Goal: Task Accomplishment & Management: Manage account settings

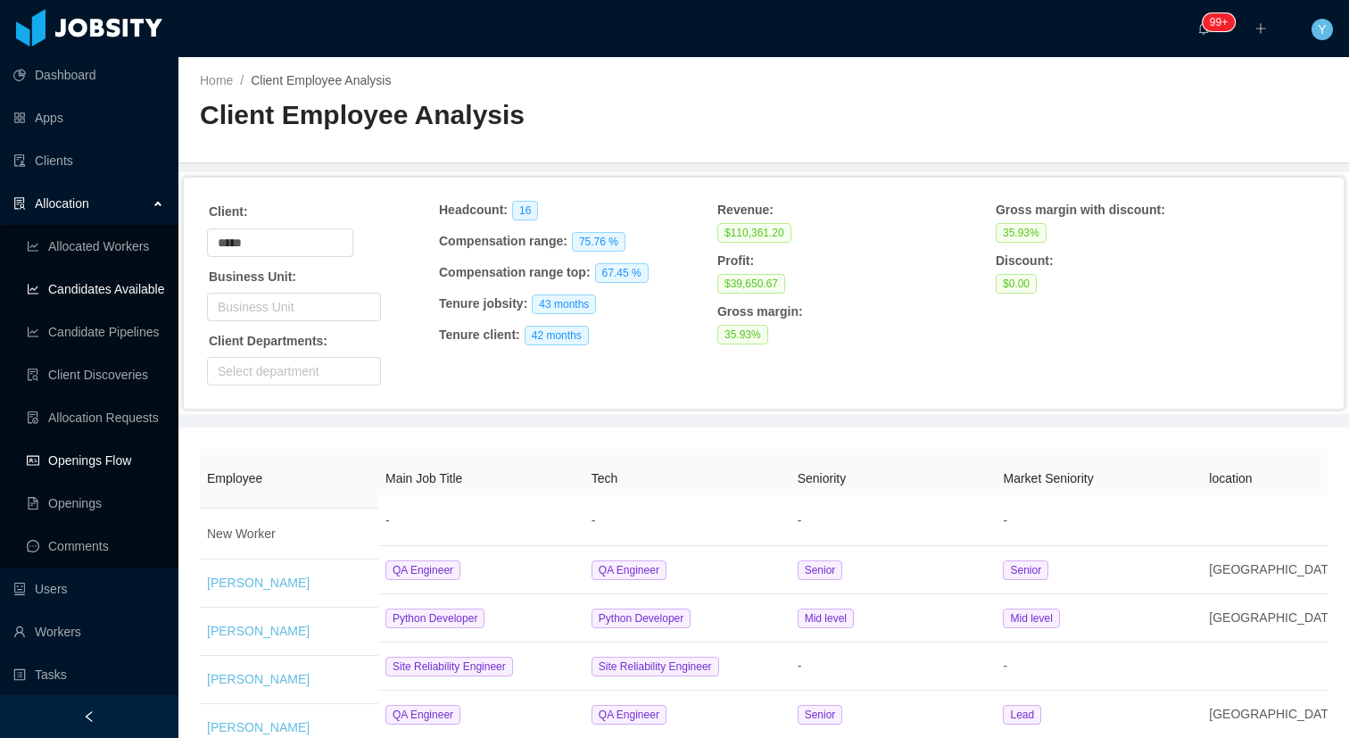
scroll to position [277, 0]
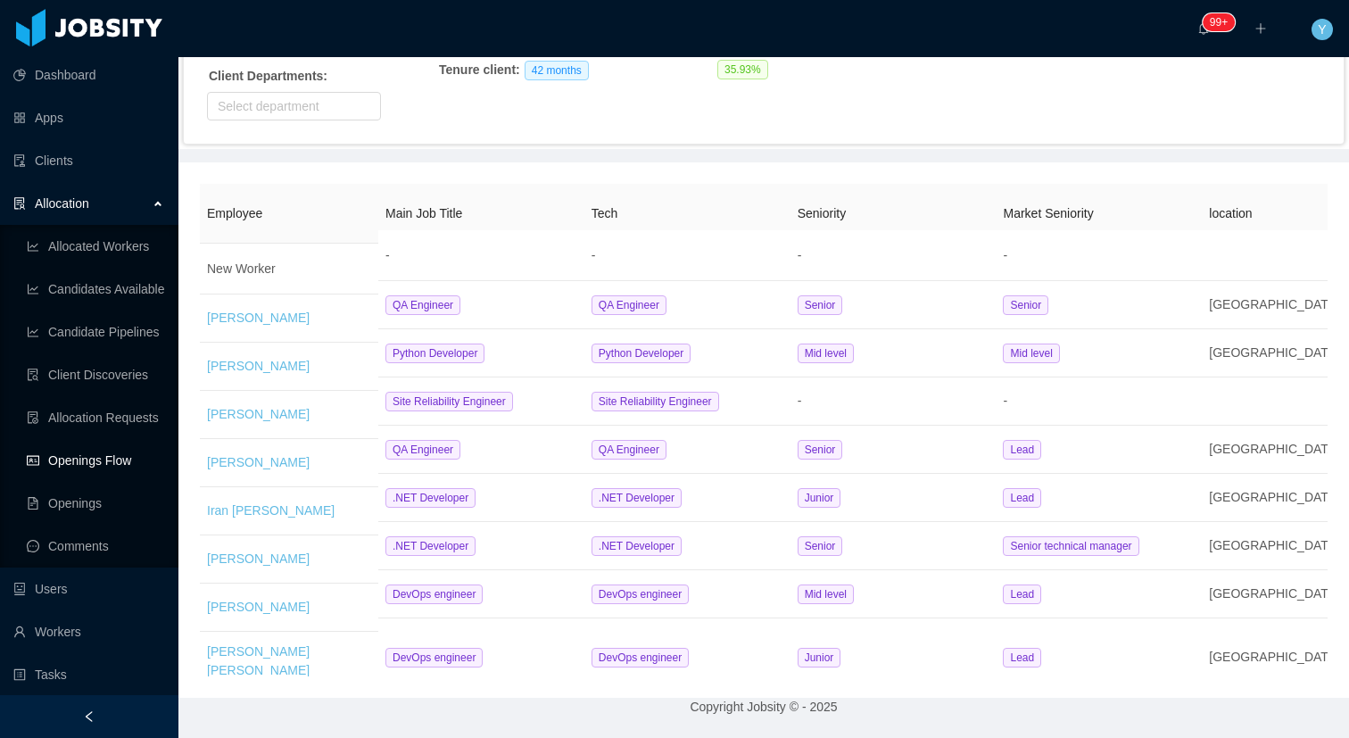
click at [93, 466] on link "Openings Flow" at bounding box center [95, 460] width 137 height 36
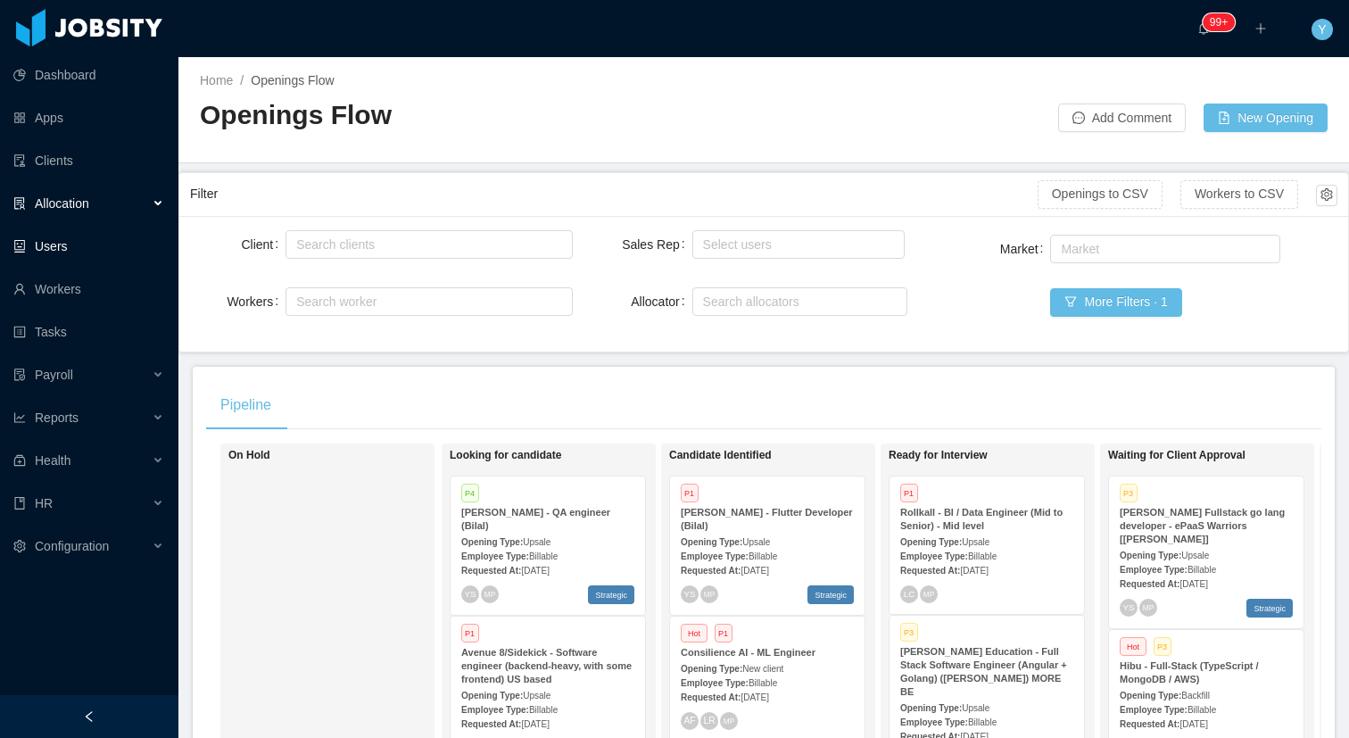
scroll to position [0, 367]
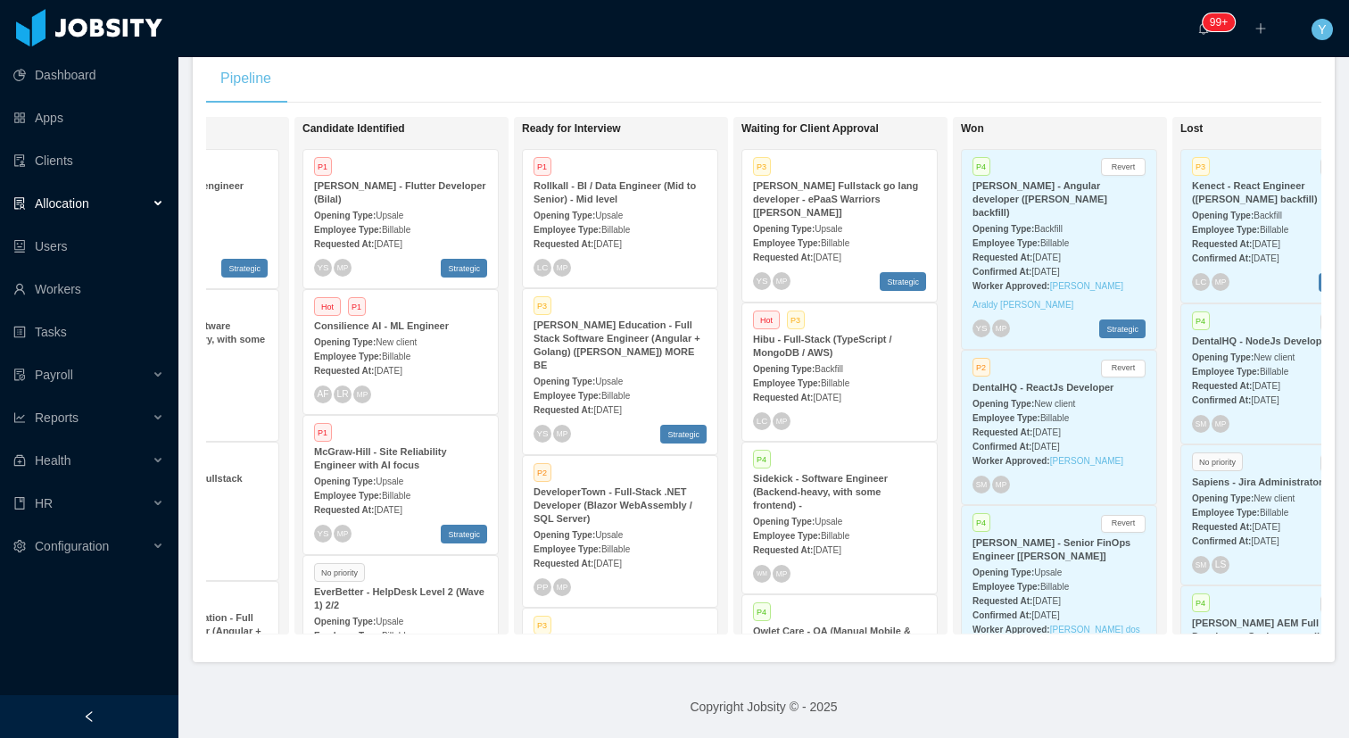
click at [93, 186] on div "Allocation" at bounding box center [89, 204] width 178 height 36
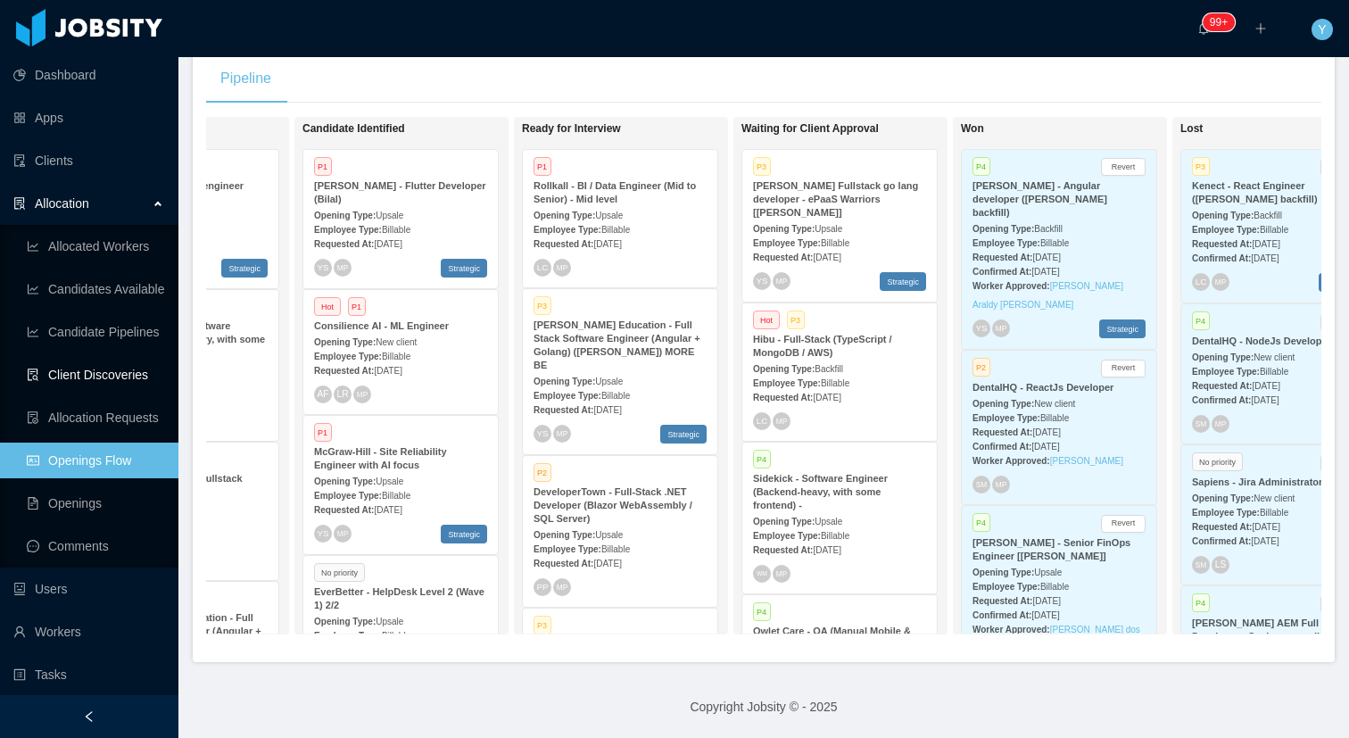
click at [83, 368] on link "Client Discoveries" at bounding box center [95, 375] width 137 height 36
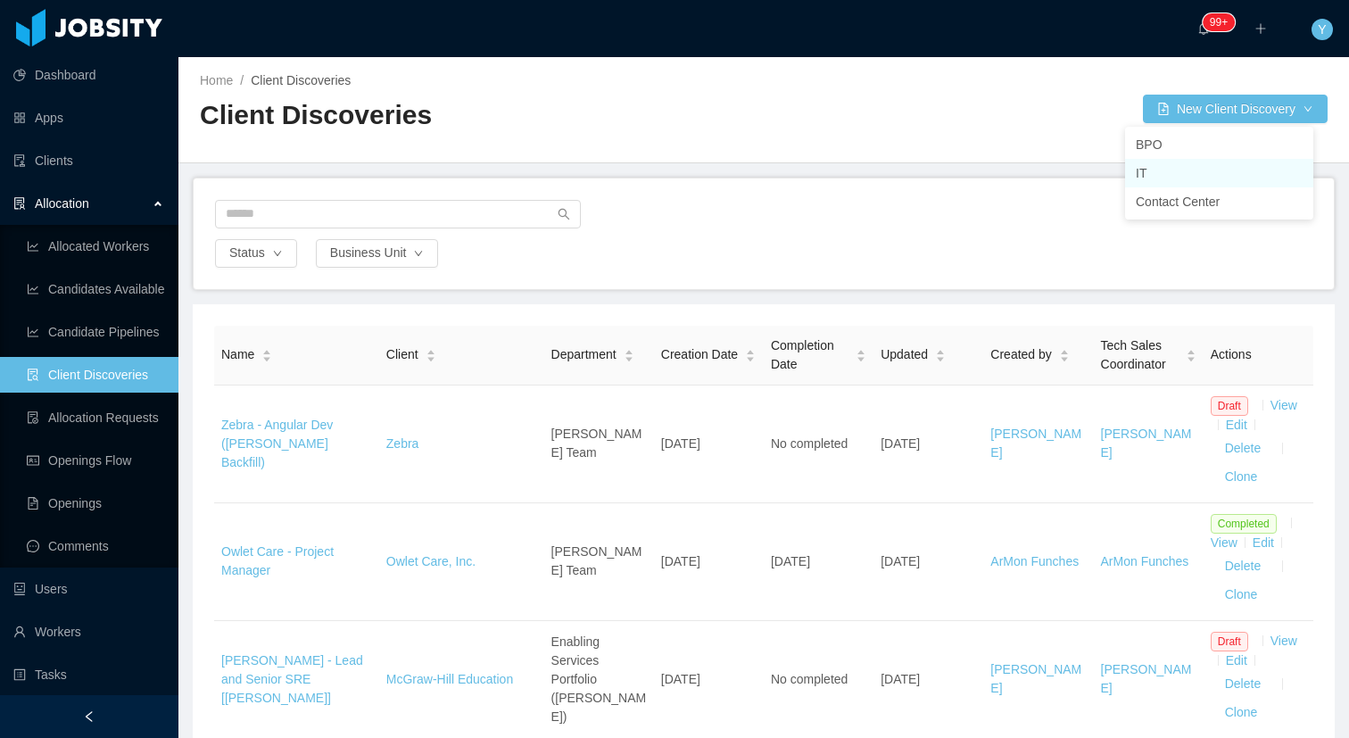
click at [1156, 170] on li "IT" at bounding box center [1219, 173] width 188 height 29
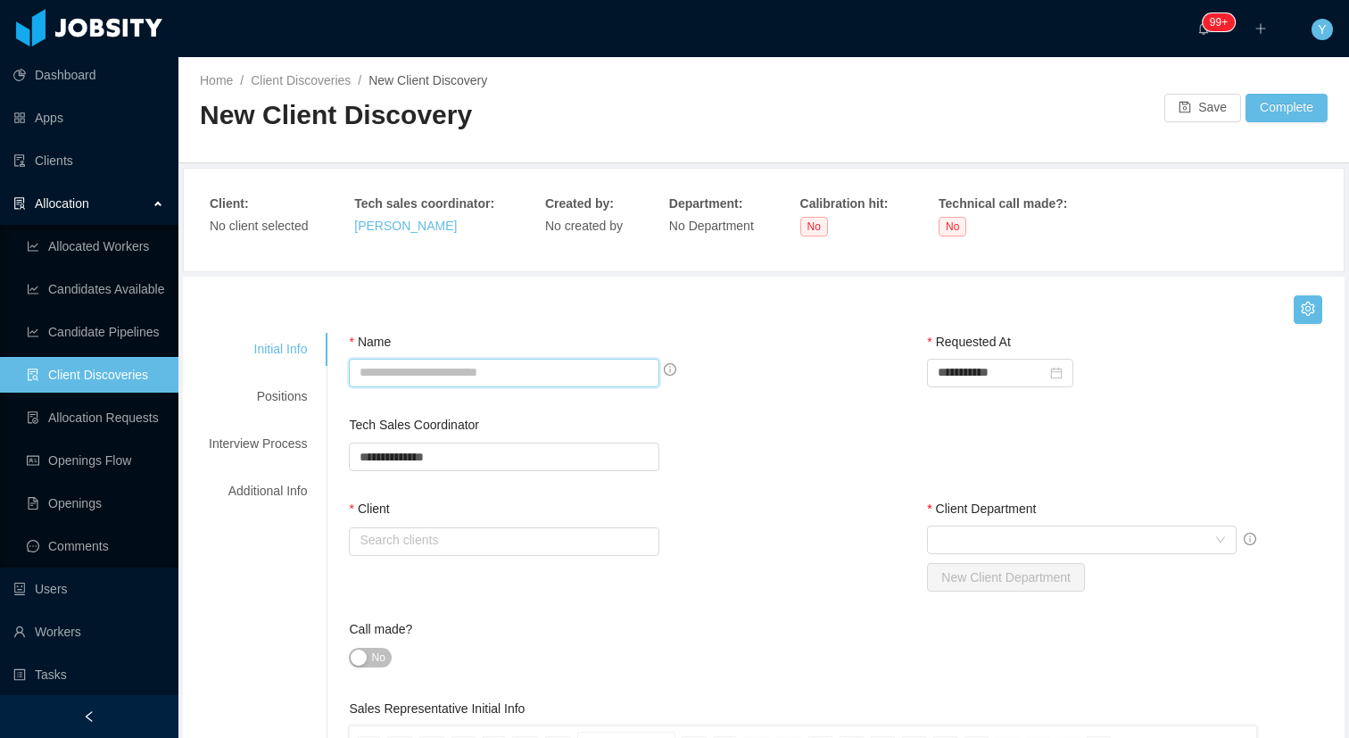
click at [501, 360] on input "Name" at bounding box center [504, 373] width 310 height 29
paste input "**********"
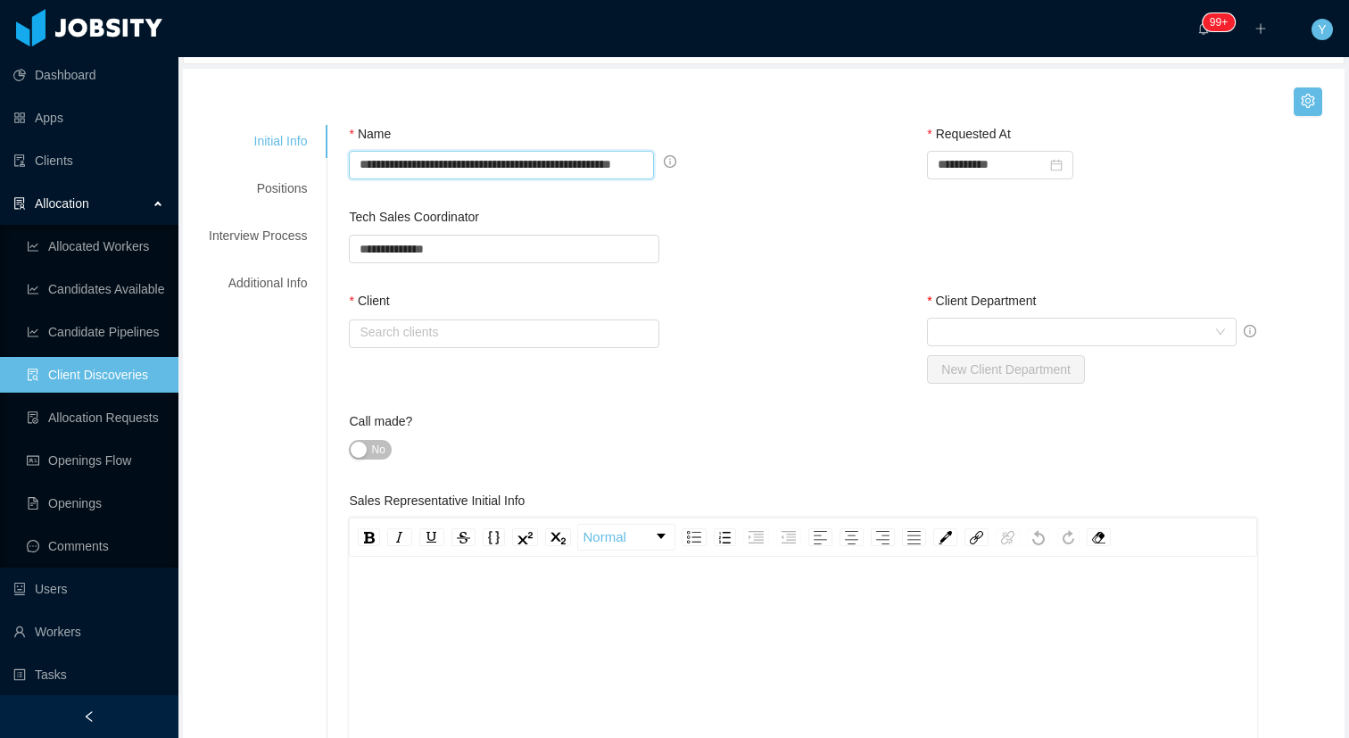
scroll to position [318, 0]
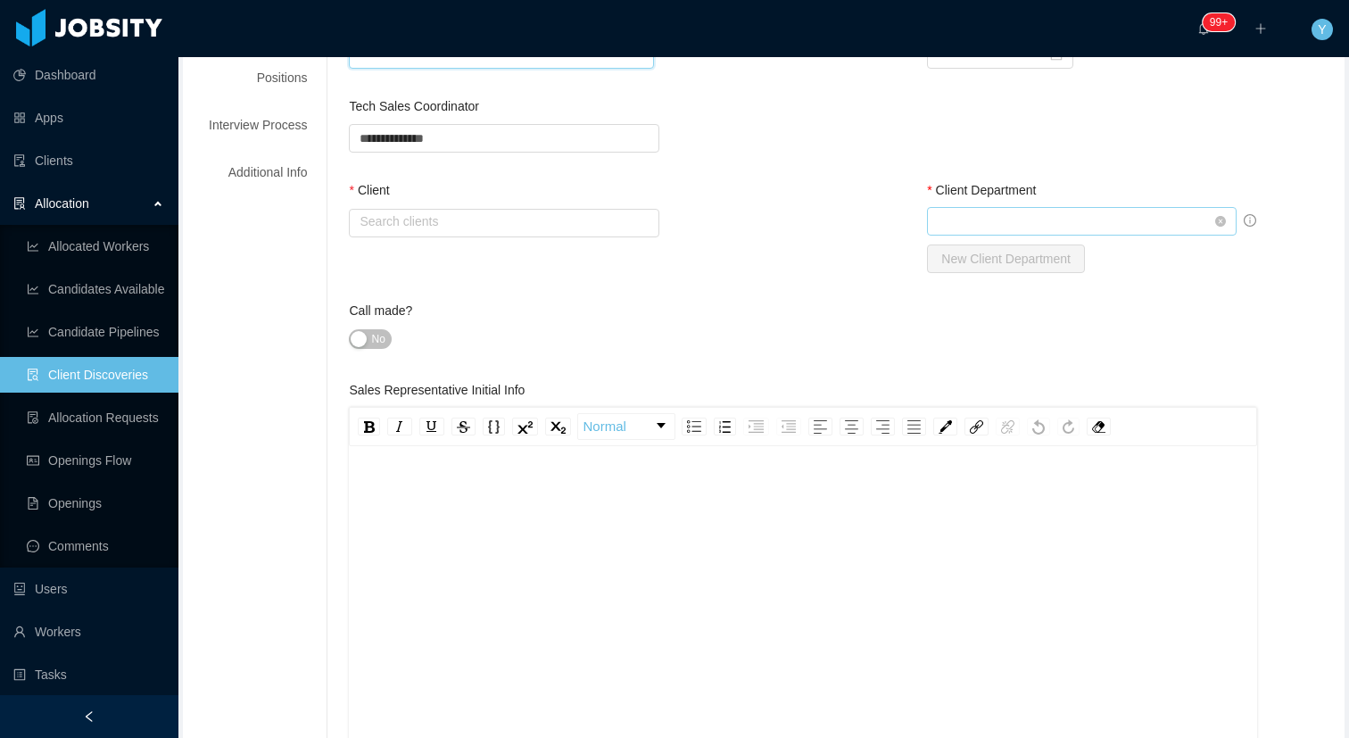
type input "**********"
click at [1019, 229] on div "Select Client Department" at bounding box center [1076, 221] width 277 height 27
click at [721, 192] on div "Client" at bounding box center [555, 194] width 413 height 26
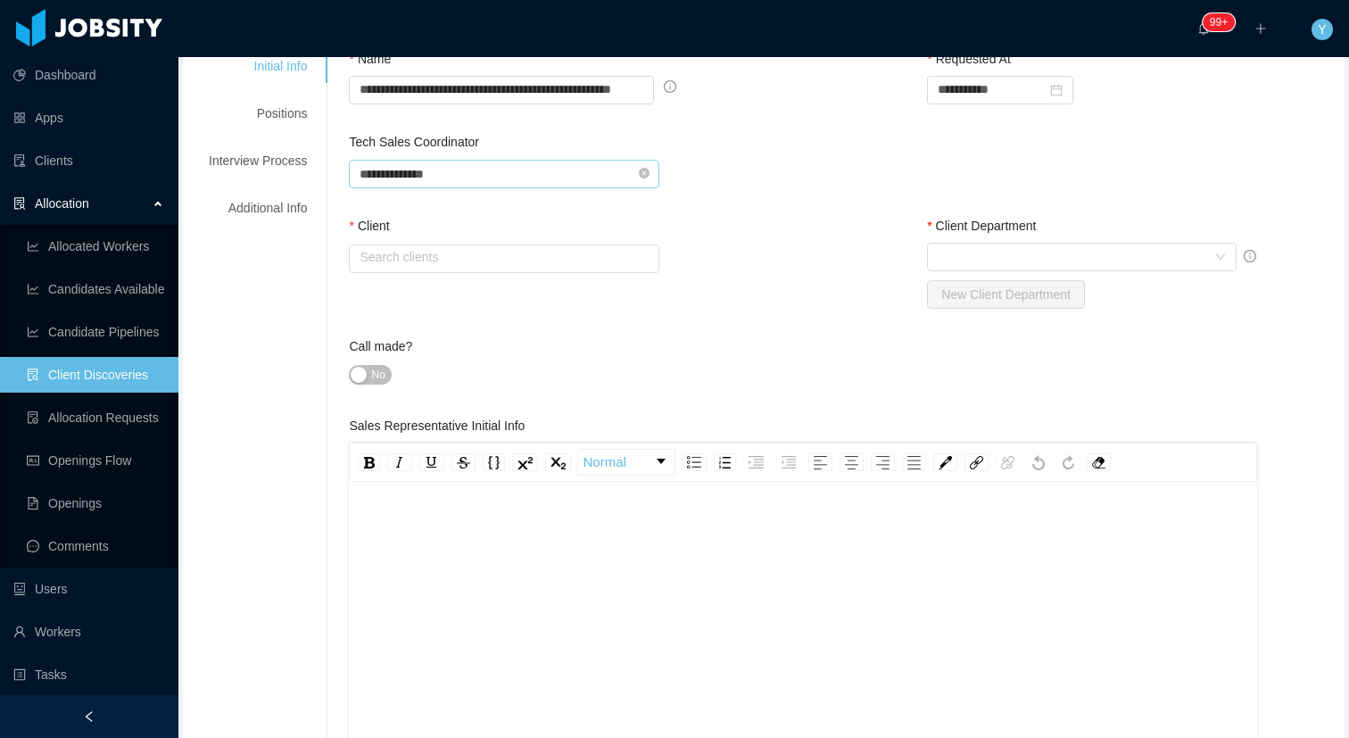
scroll to position [281, 0]
click at [460, 256] on input "text" at bounding box center [504, 260] width 310 height 29
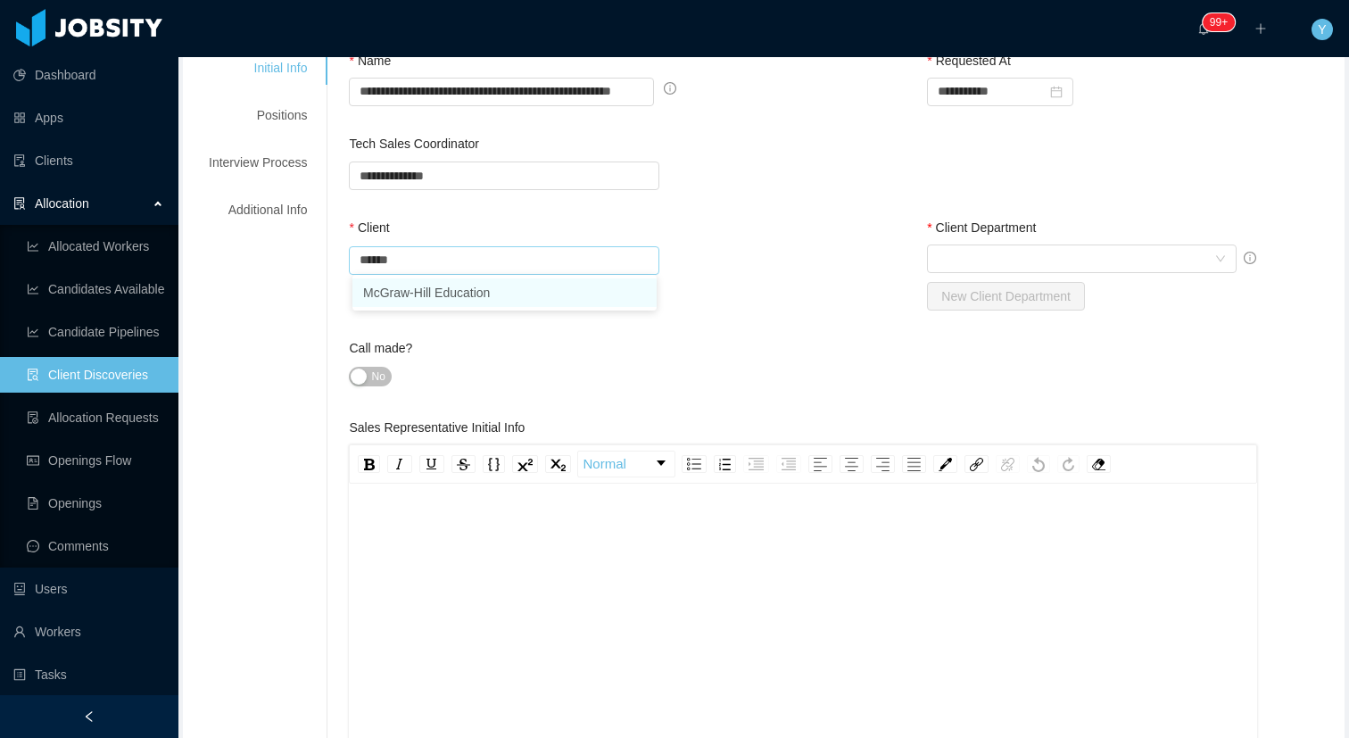
click at [429, 294] on li "McGraw-Hill Education" at bounding box center [504, 292] width 304 height 29
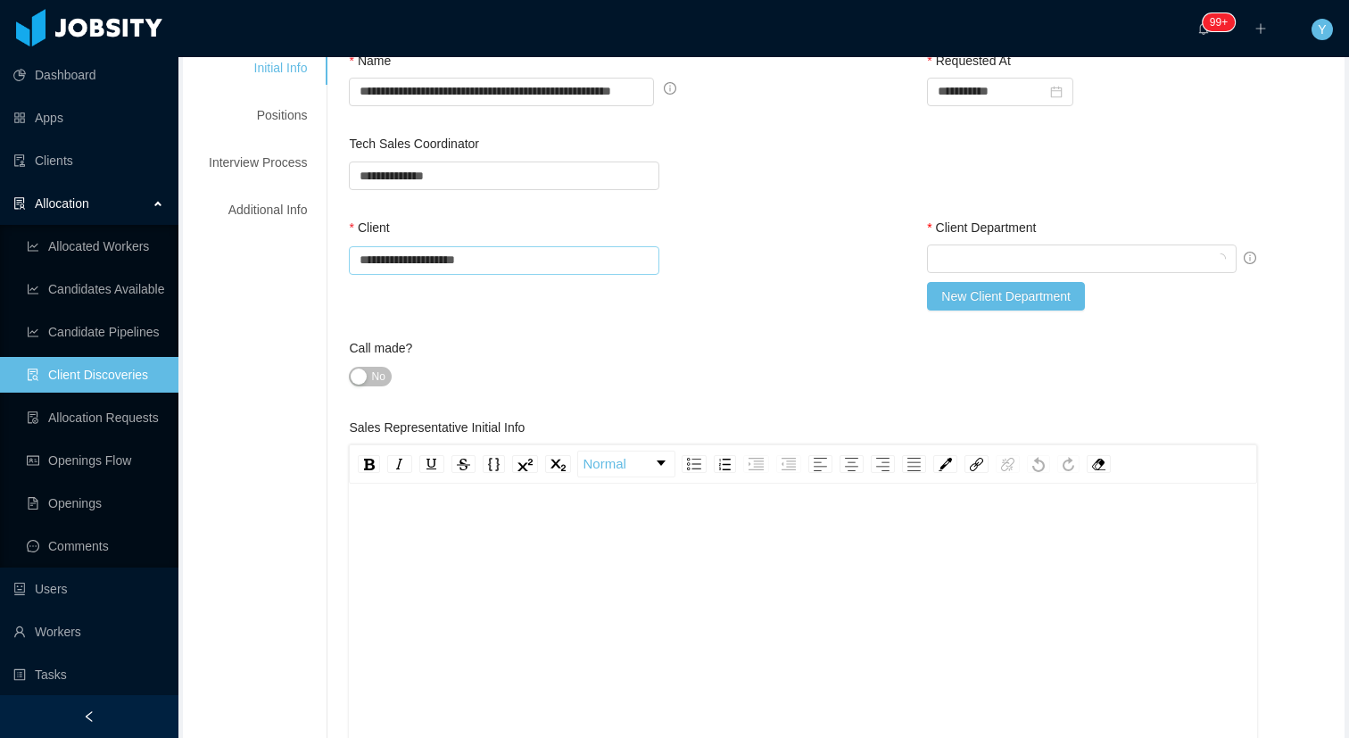
type input "**********"
click at [644, 236] on div "Client" at bounding box center [555, 232] width 413 height 26
click at [991, 272] on div "Select Client Department New Client Department" at bounding box center [1082, 277] width 310 height 66
click at [1018, 261] on div "Select Client Department" at bounding box center [1076, 258] width 277 height 27
click at [835, 163] on div "**********" at bounding box center [844, 177] width 991 height 85
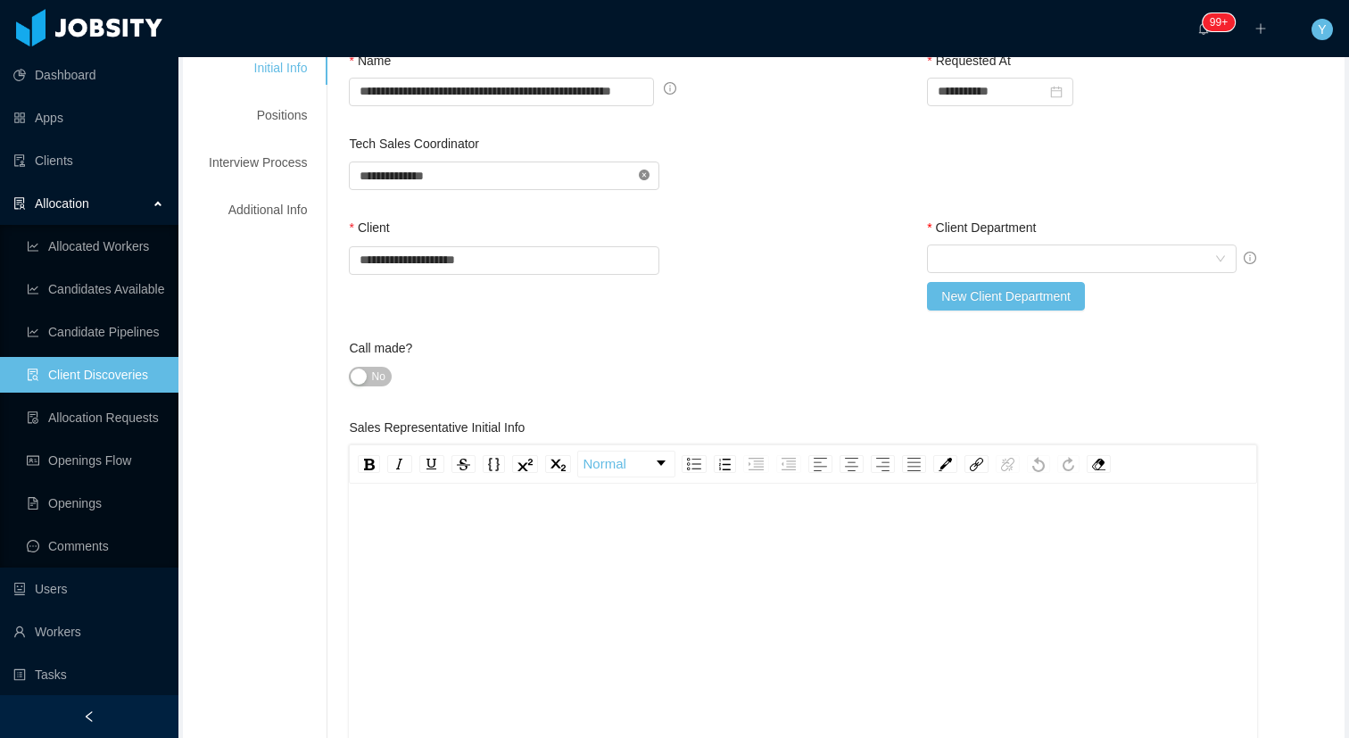
click at [644, 172] on icon "icon: close-circle" at bounding box center [644, 174] width 11 height 11
click at [544, 164] on input "text" at bounding box center [504, 175] width 310 height 29
click at [420, 211] on li "[PERSON_NAME]" at bounding box center [504, 209] width 304 height 29
type input "**********"
click at [780, 154] on div "**********" at bounding box center [844, 177] width 991 height 85
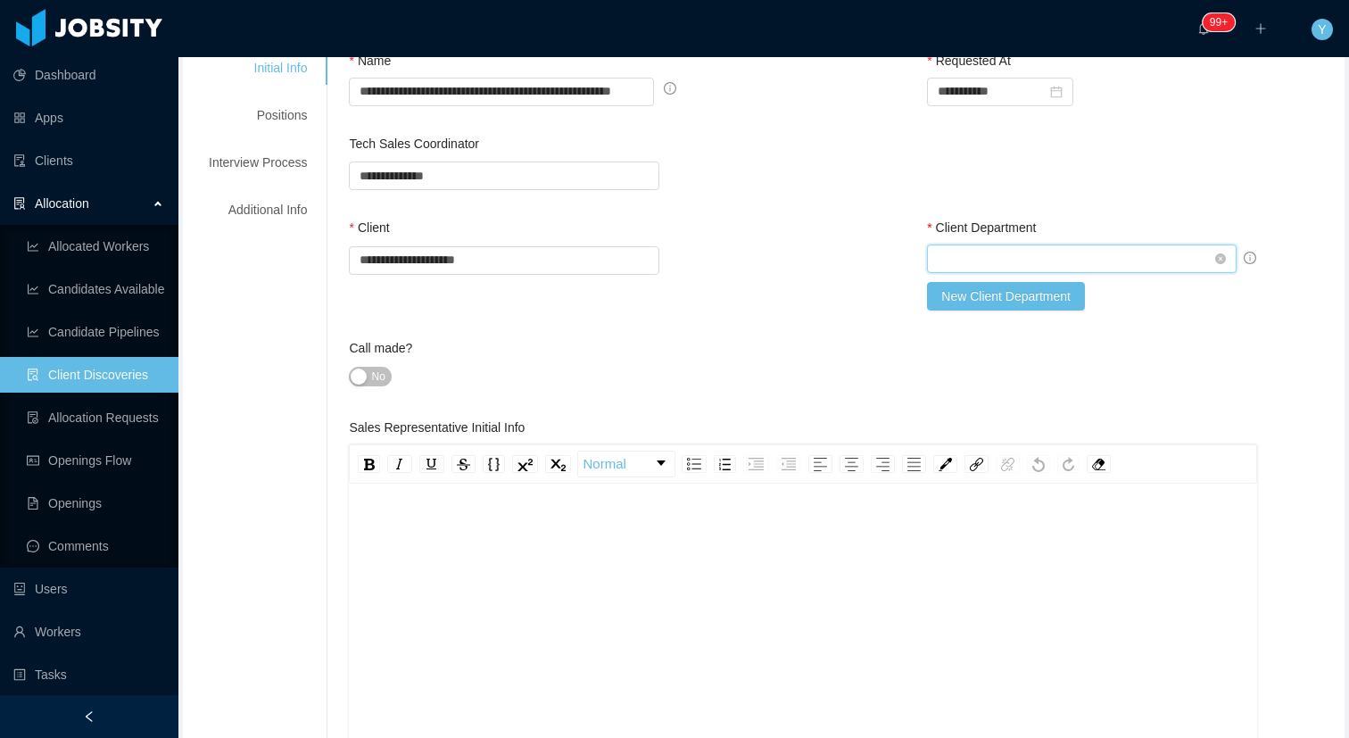
click at [1061, 261] on div "Select Client Department" at bounding box center [1076, 258] width 277 height 27
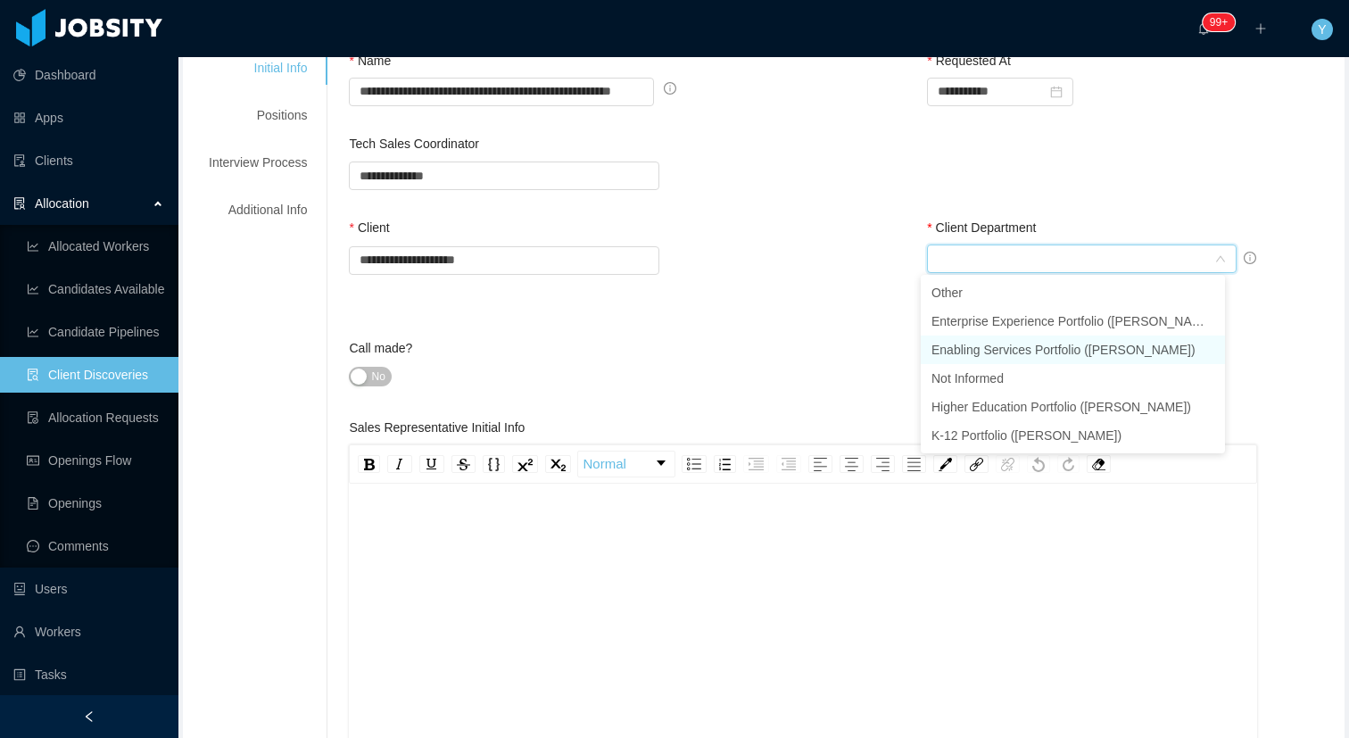
click at [998, 350] on li "Enabling Services Portfolio ([PERSON_NAME])" at bounding box center [1073, 349] width 304 height 29
type input "*"
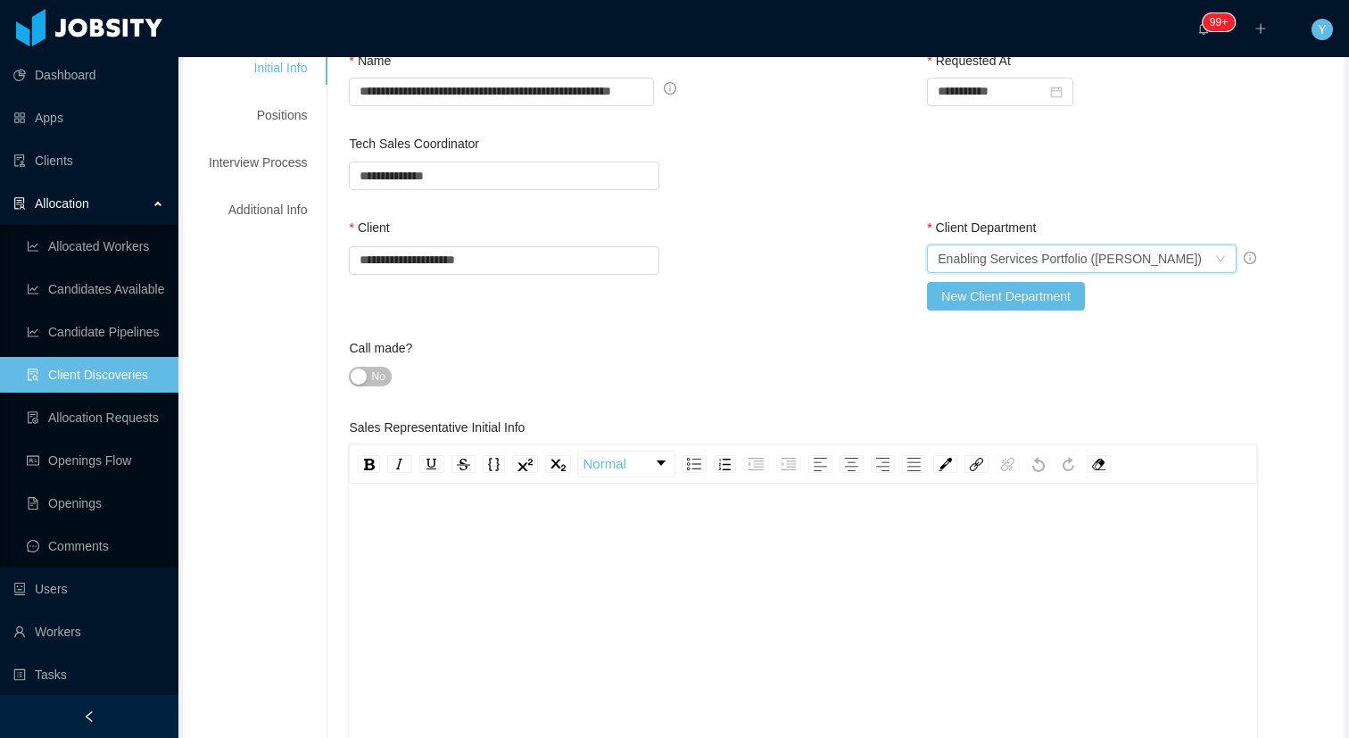
click at [805, 318] on div "**********" at bounding box center [844, 279] width 991 height 120
click at [489, 554] on div "rdw-editor" at bounding box center [803, 670] width 880 height 312
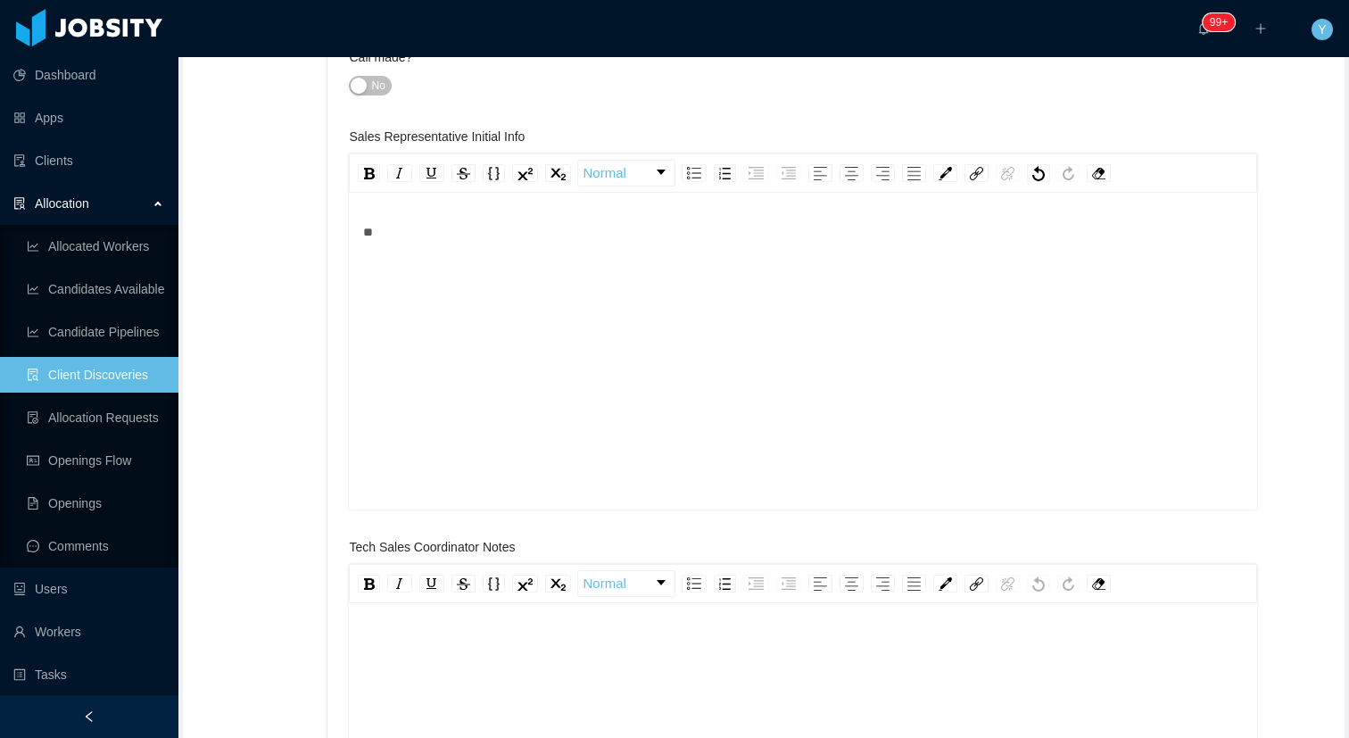
scroll to position [612, 0]
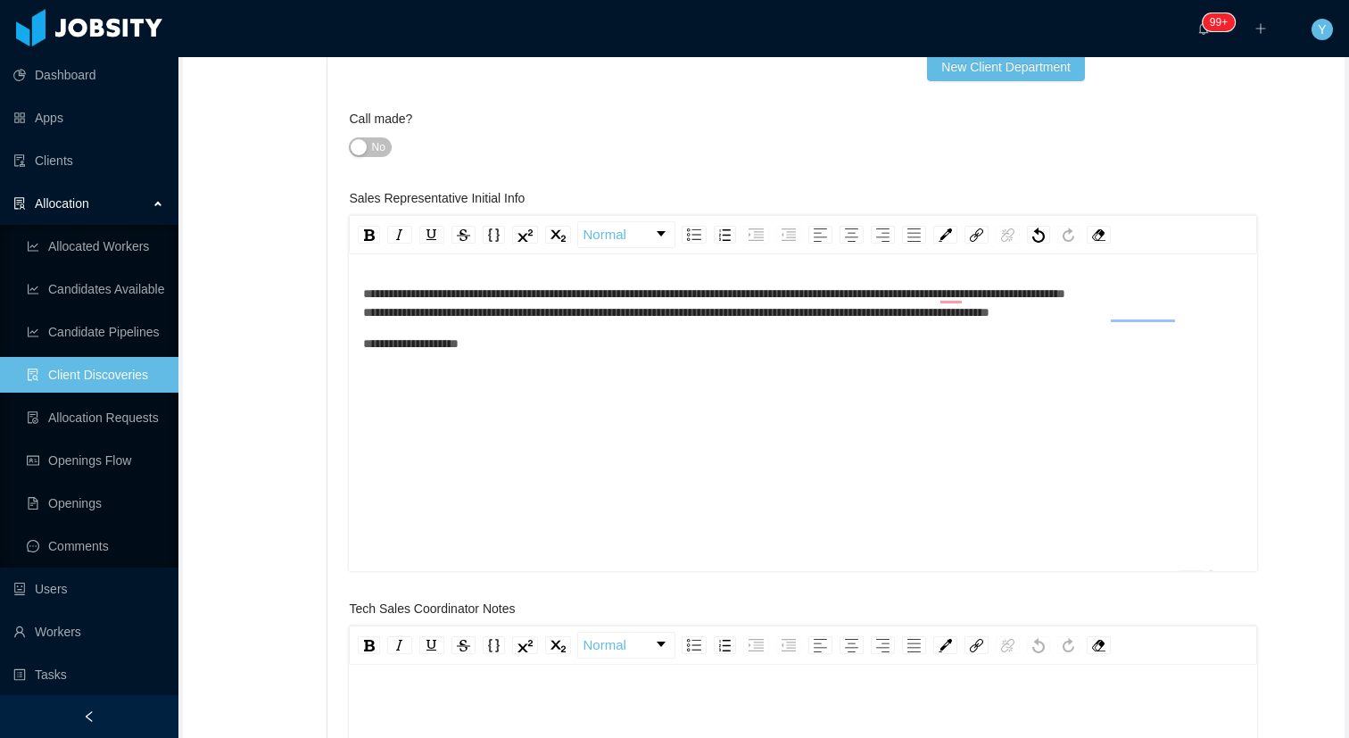
scroll to position [0, 0]
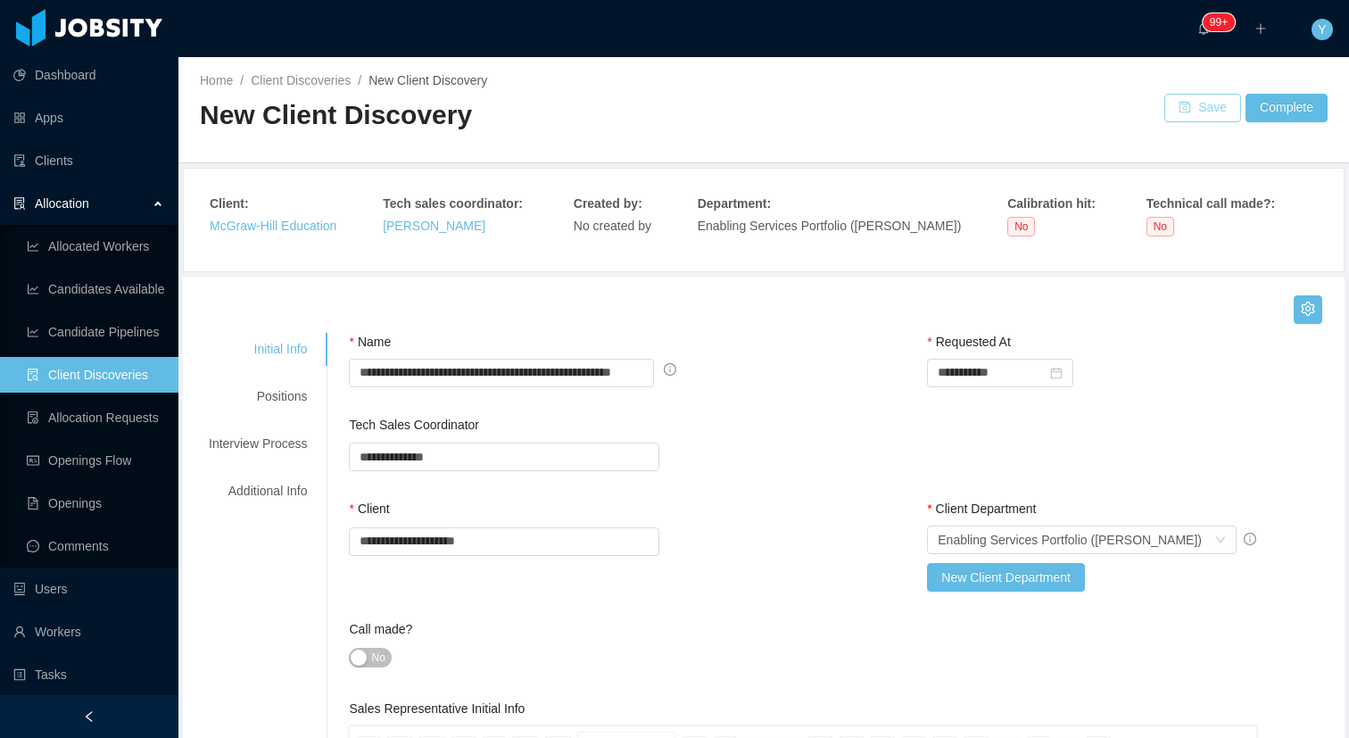
click at [1187, 99] on button "Save" at bounding box center [1202, 108] width 77 height 29
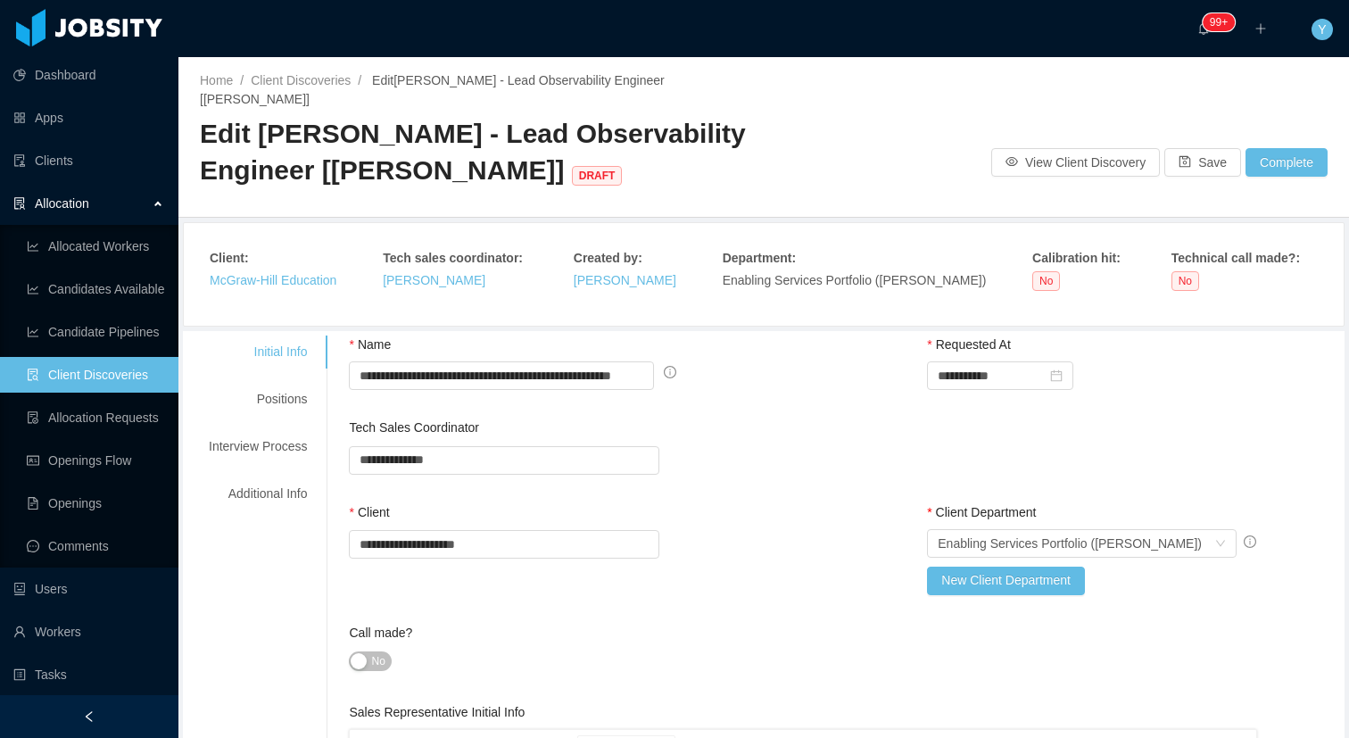
click at [94, 376] on link "Client Discoveries" at bounding box center [95, 375] width 137 height 36
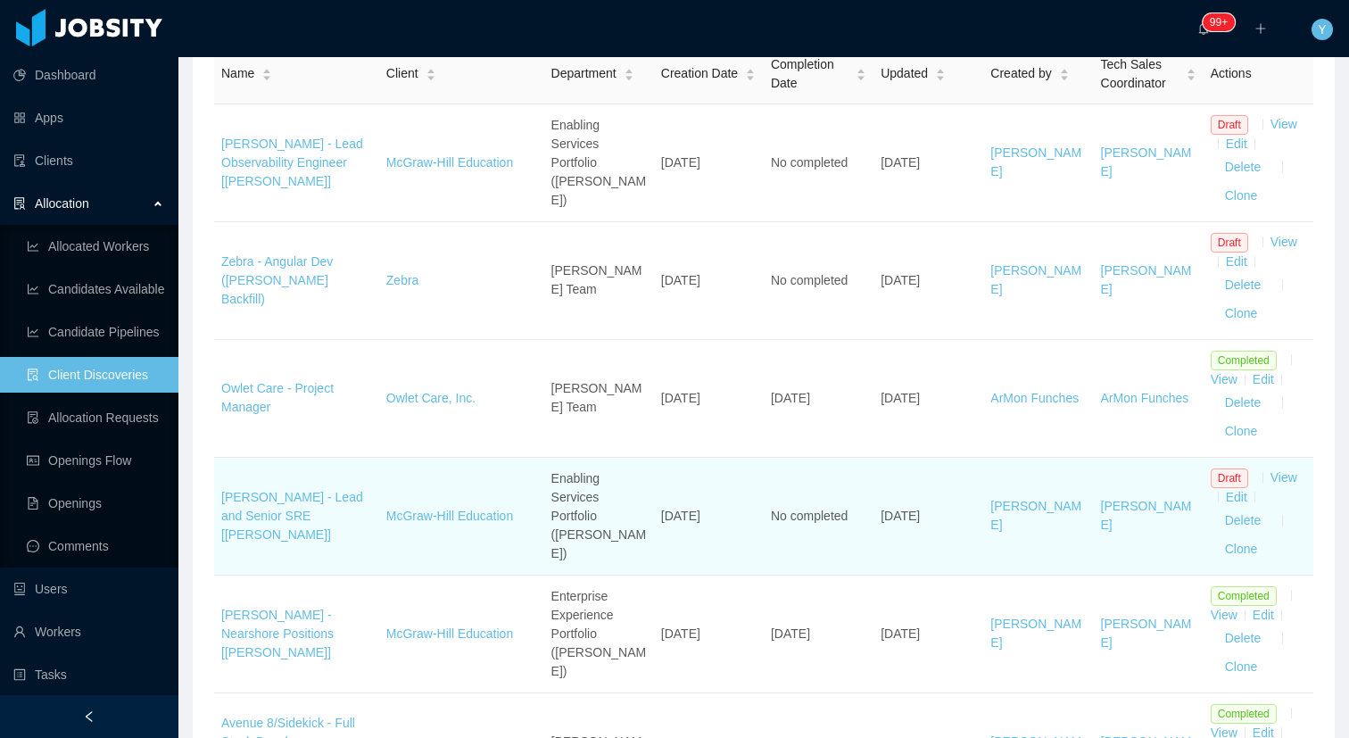
scroll to position [299, 0]
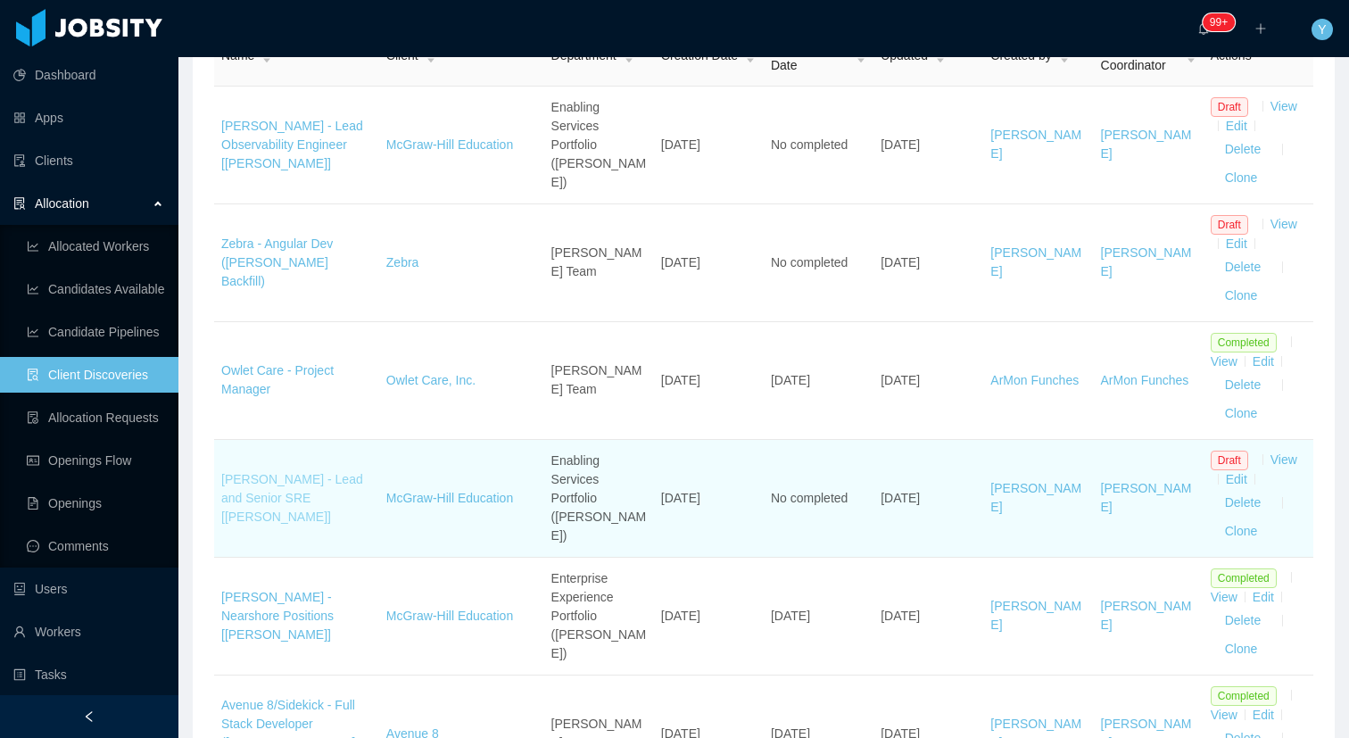
click at [301, 492] on link "[PERSON_NAME] - Lead and Senior SRE [[PERSON_NAME]]" at bounding box center [292, 498] width 142 height 52
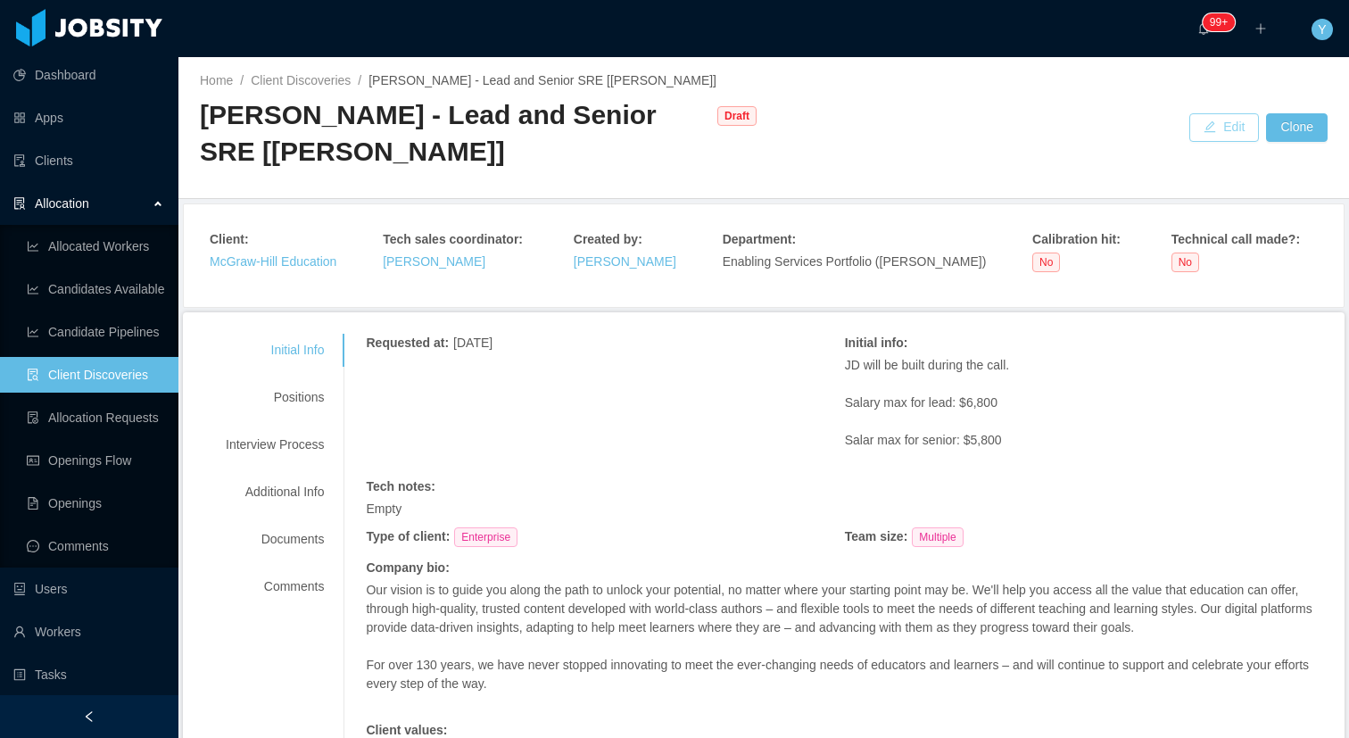
click at [1199, 127] on button "Edit" at bounding box center [1224, 127] width 70 height 29
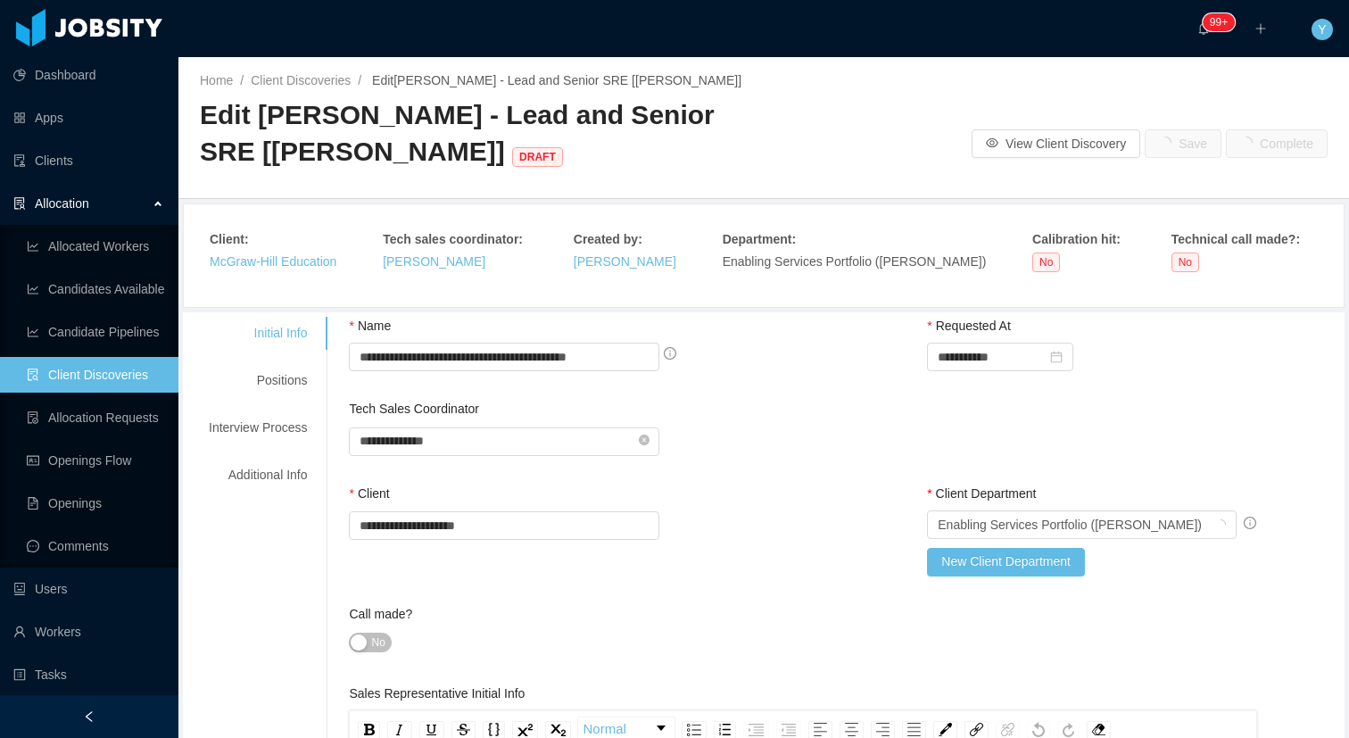
click at [481, 454] on div "**********" at bounding box center [504, 441] width 310 height 30
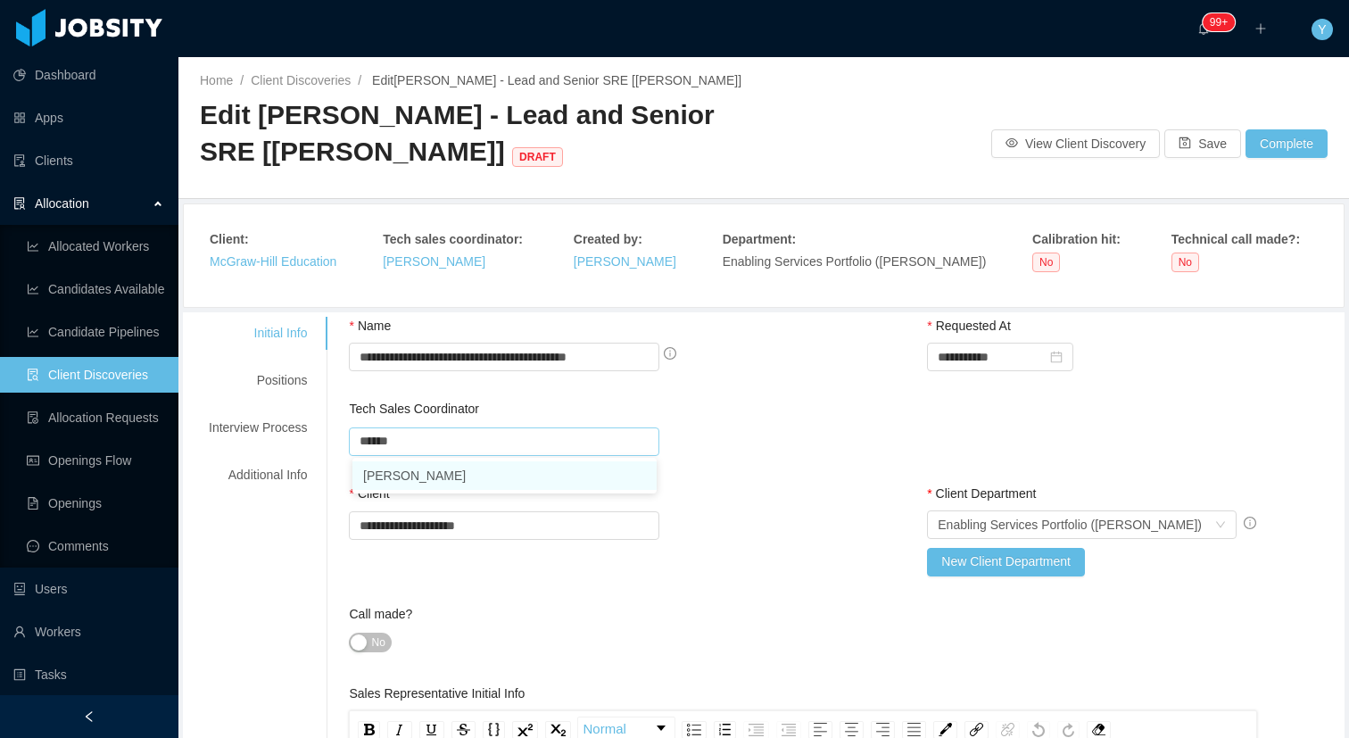
click at [448, 481] on li "[PERSON_NAME]" at bounding box center [504, 475] width 304 height 29
type input "**********"
click at [1203, 149] on button "Save" at bounding box center [1202, 143] width 77 height 29
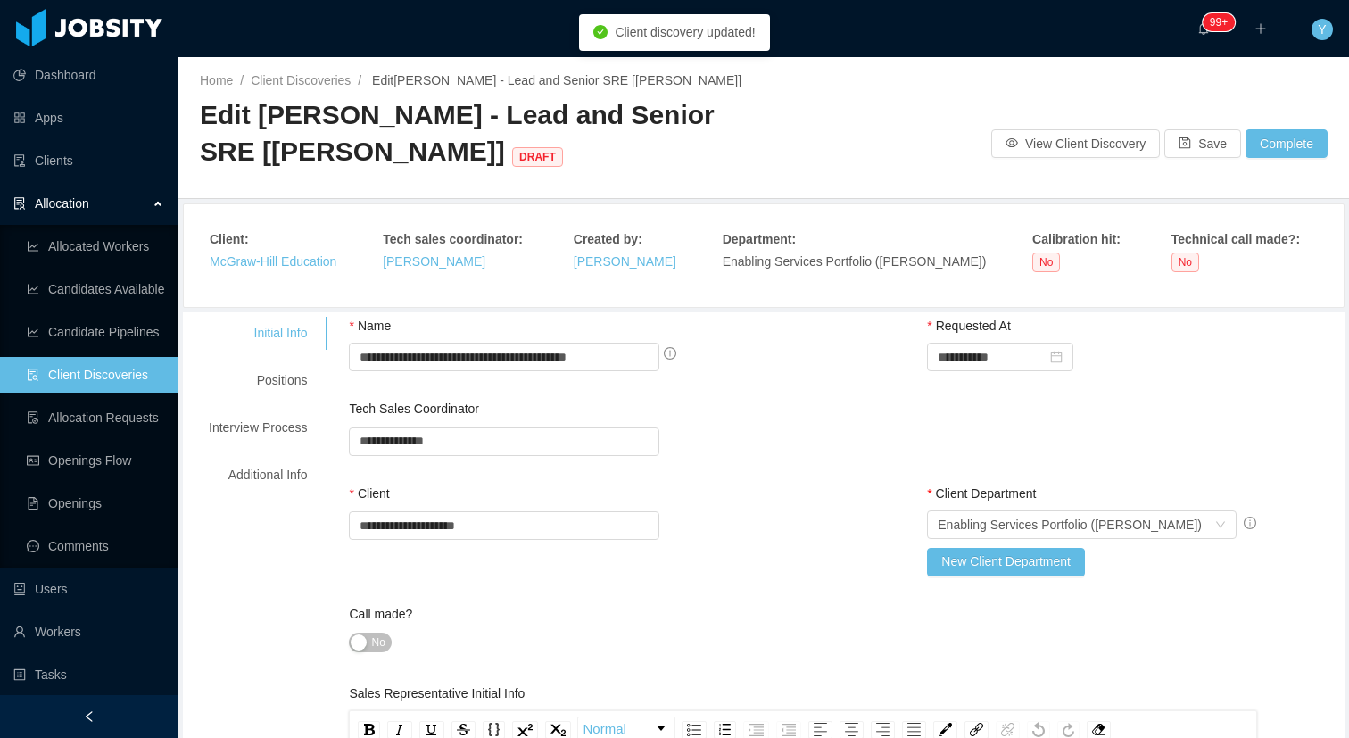
click at [799, 504] on div "**********" at bounding box center [844, 544] width 991 height 120
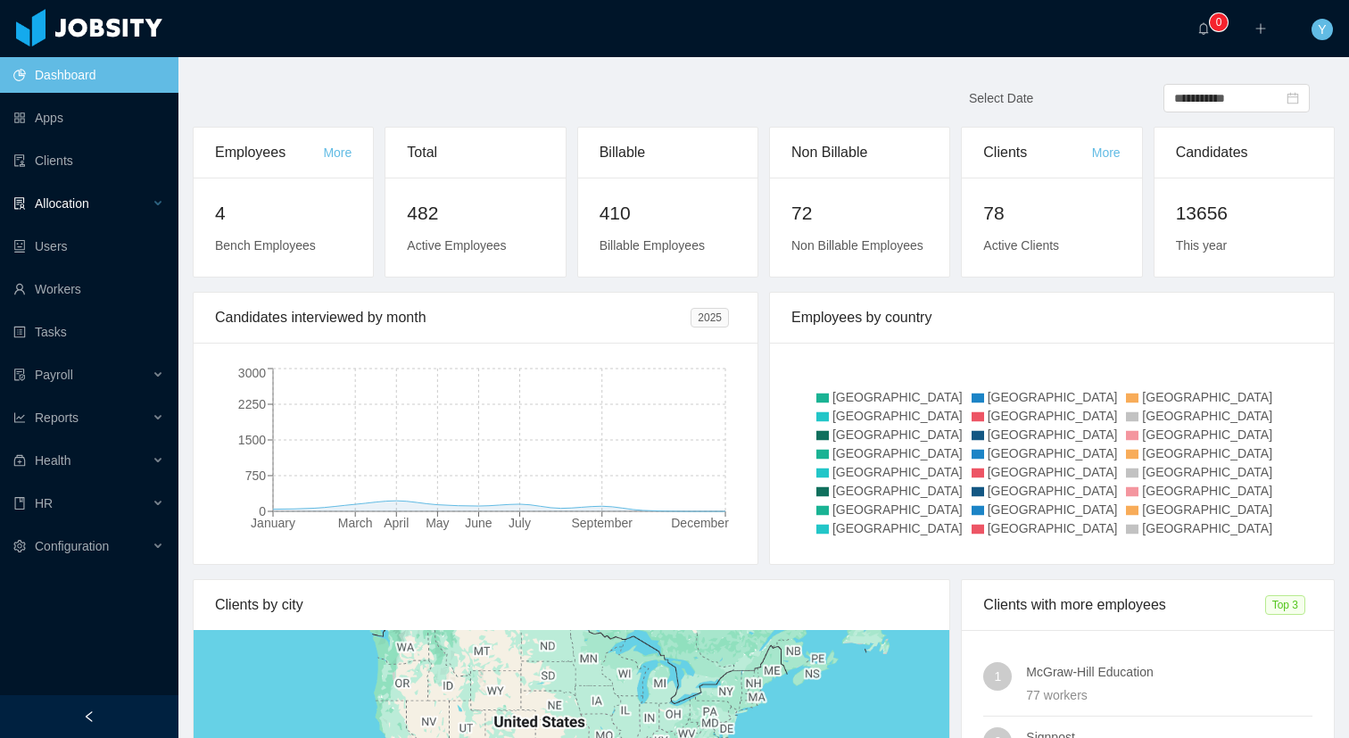
click at [140, 219] on div "Allocation" at bounding box center [89, 204] width 178 height 36
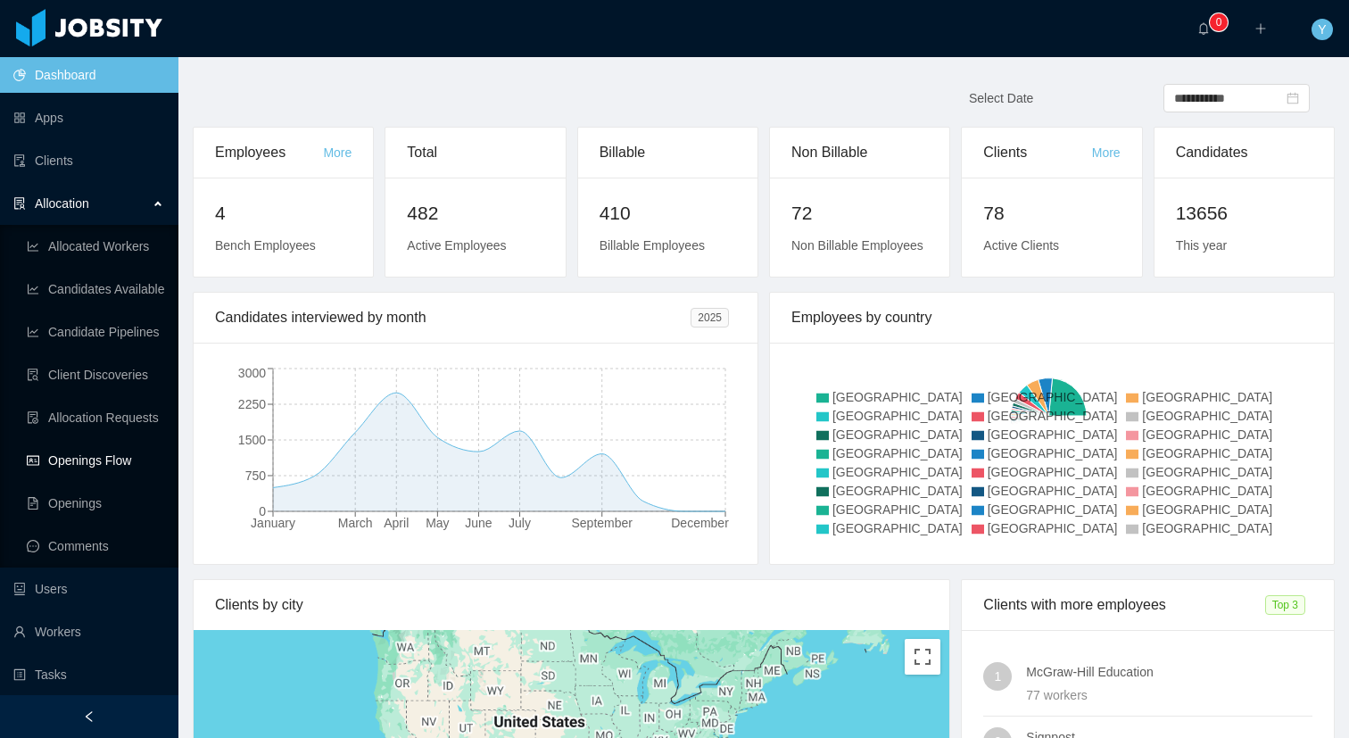
click at [54, 454] on link "Openings Flow" at bounding box center [95, 460] width 137 height 36
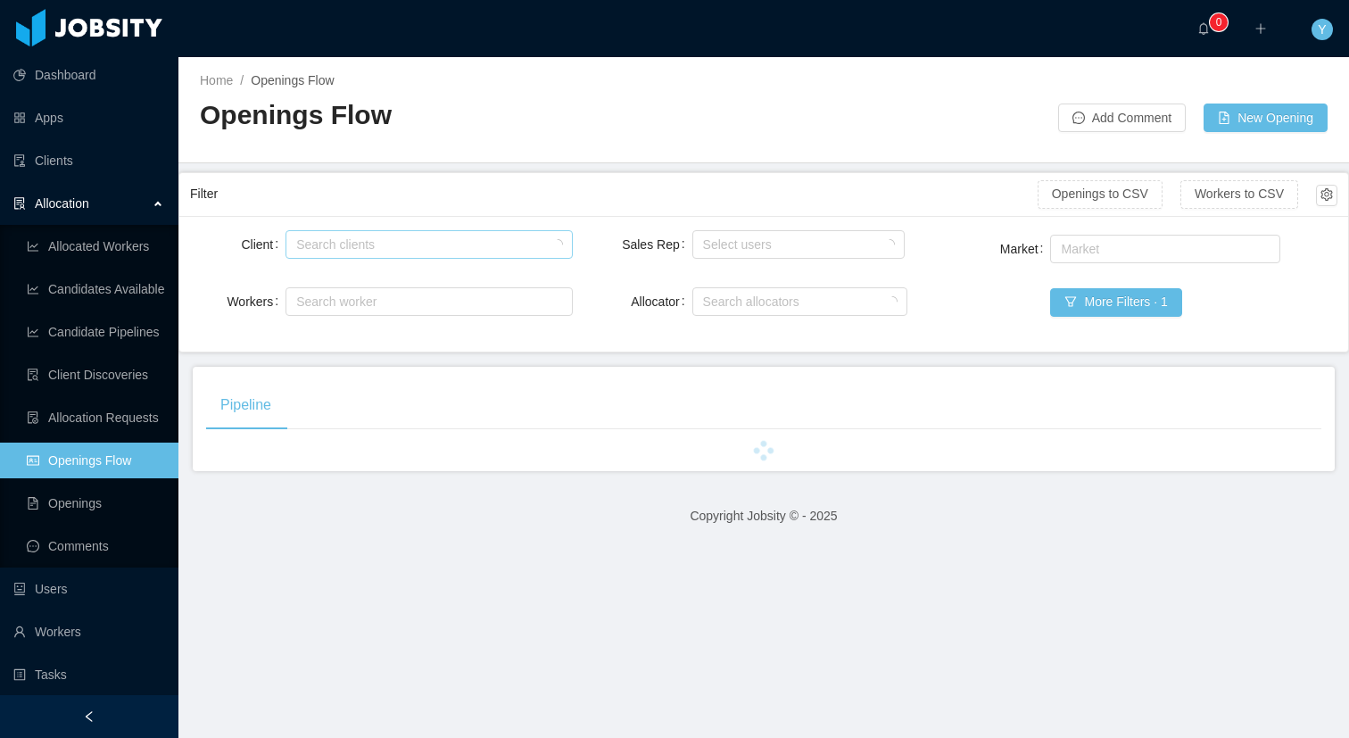
click at [379, 244] on div "Search clients" at bounding box center [424, 245] width 257 height 18
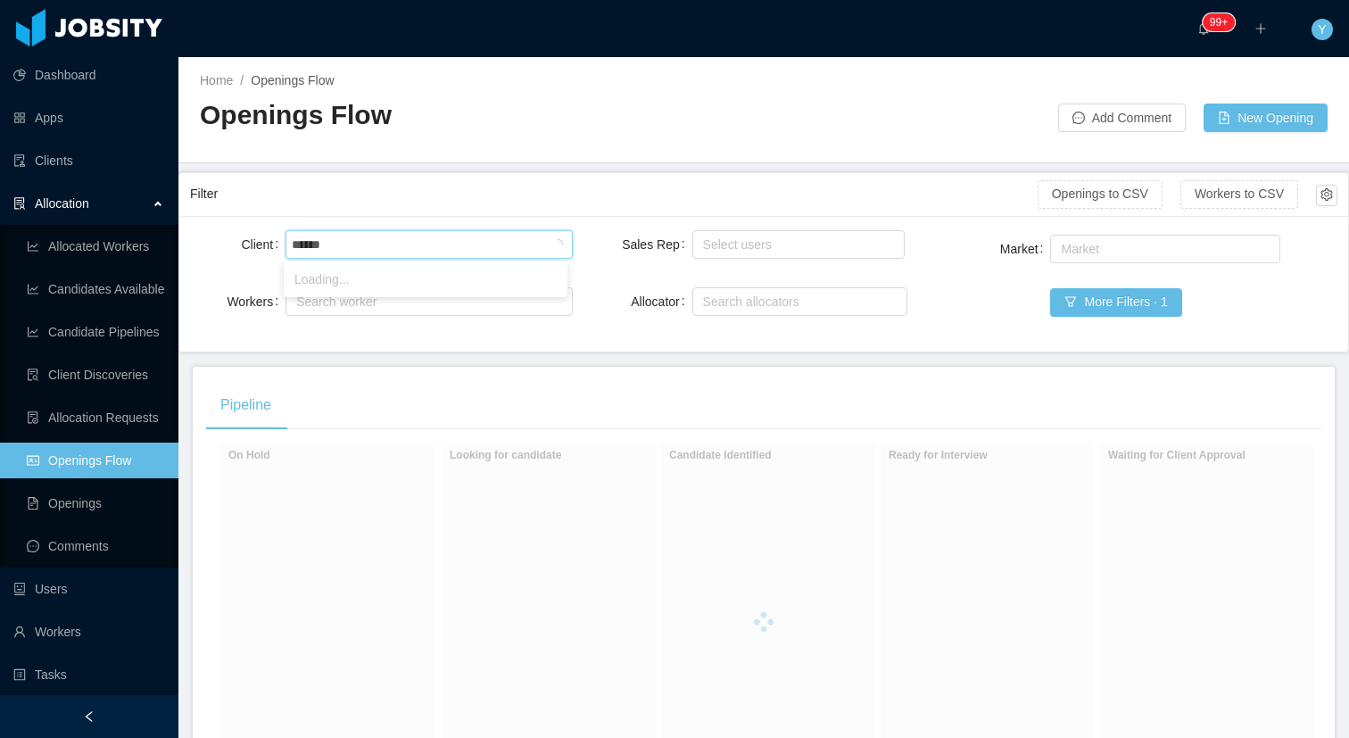
type input "*******"
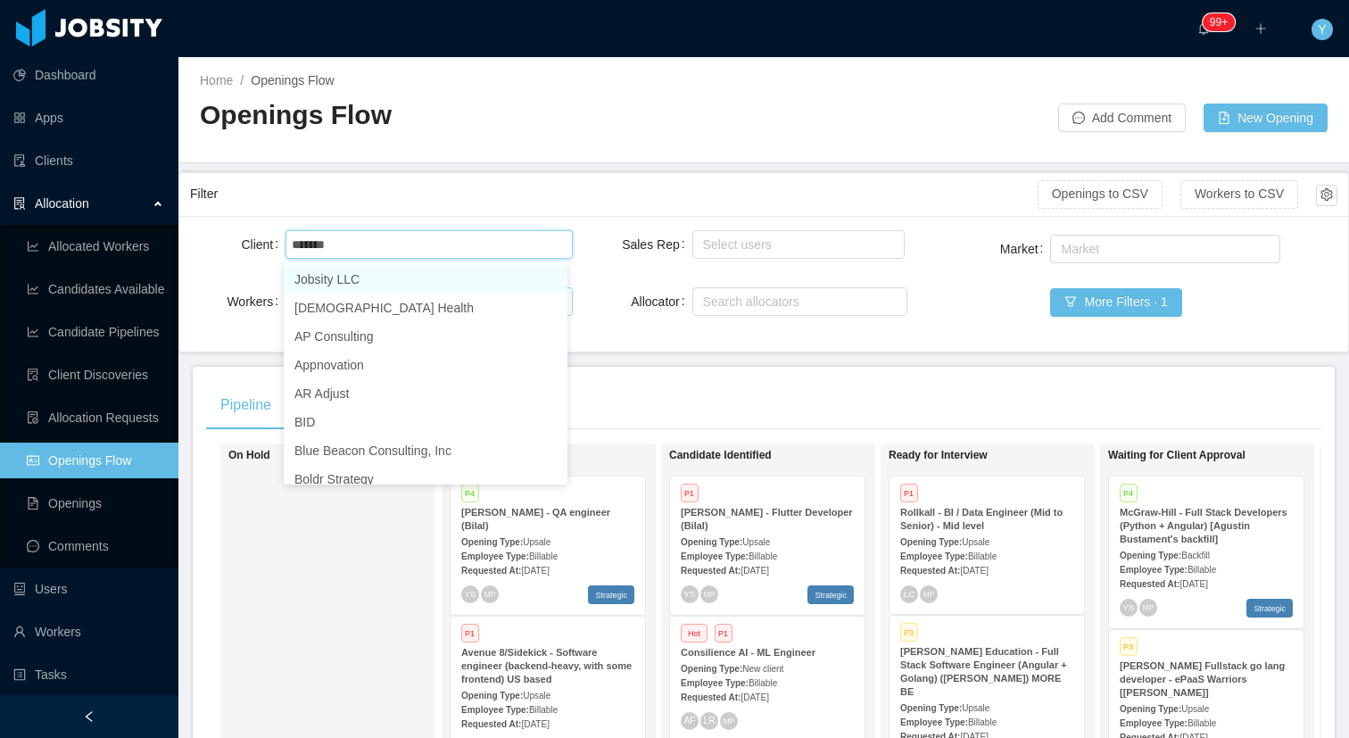
click at [391, 270] on li "Jobsity LLC" at bounding box center [426, 279] width 284 height 29
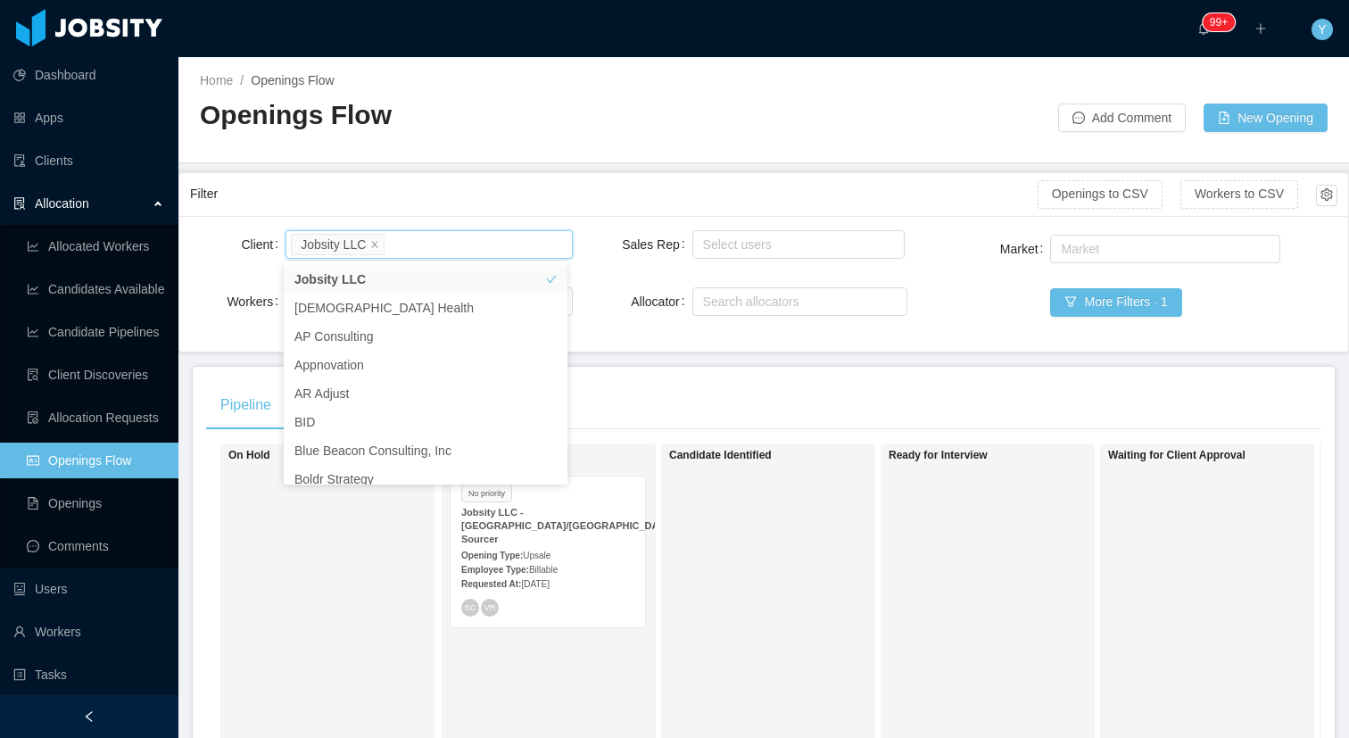
click at [382, 244] on li "Jobsity LLC" at bounding box center [338, 244] width 94 height 21
click at [369, 236] on li "Jobsity LLC" at bounding box center [338, 244] width 94 height 21
click at [371, 242] on li "Jobsity LLC" at bounding box center [338, 244] width 94 height 21
click at [378, 242] on icon "icon: close" at bounding box center [374, 243] width 9 height 9
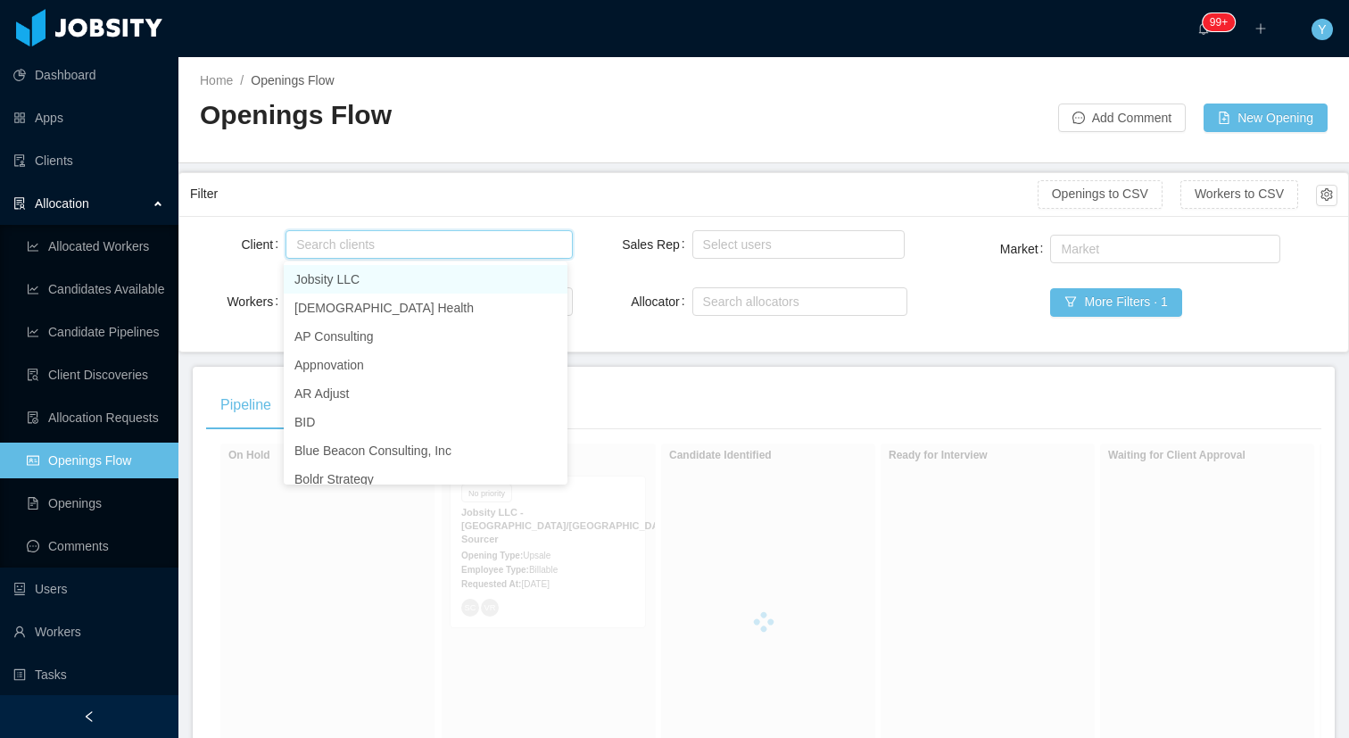
click at [402, 251] on div "Search clients" at bounding box center [424, 245] width 257 height 18
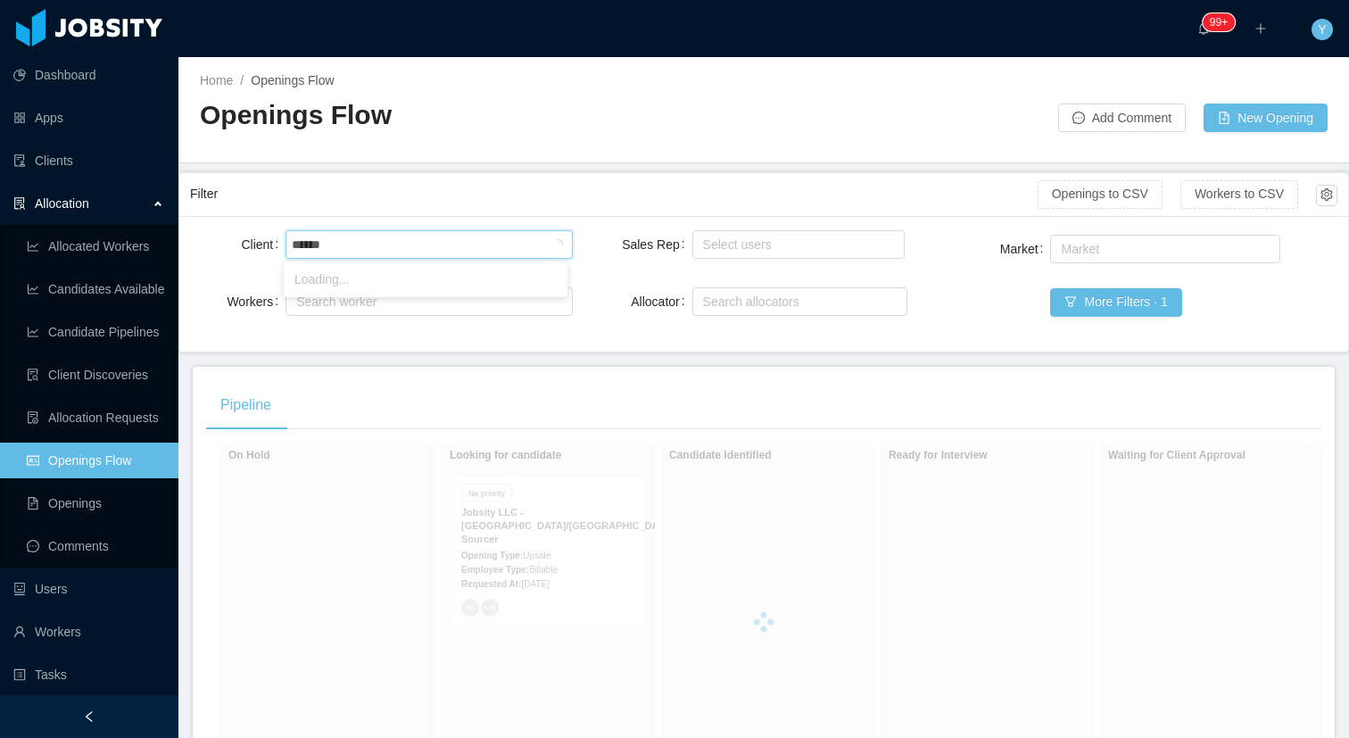
type input "*******"
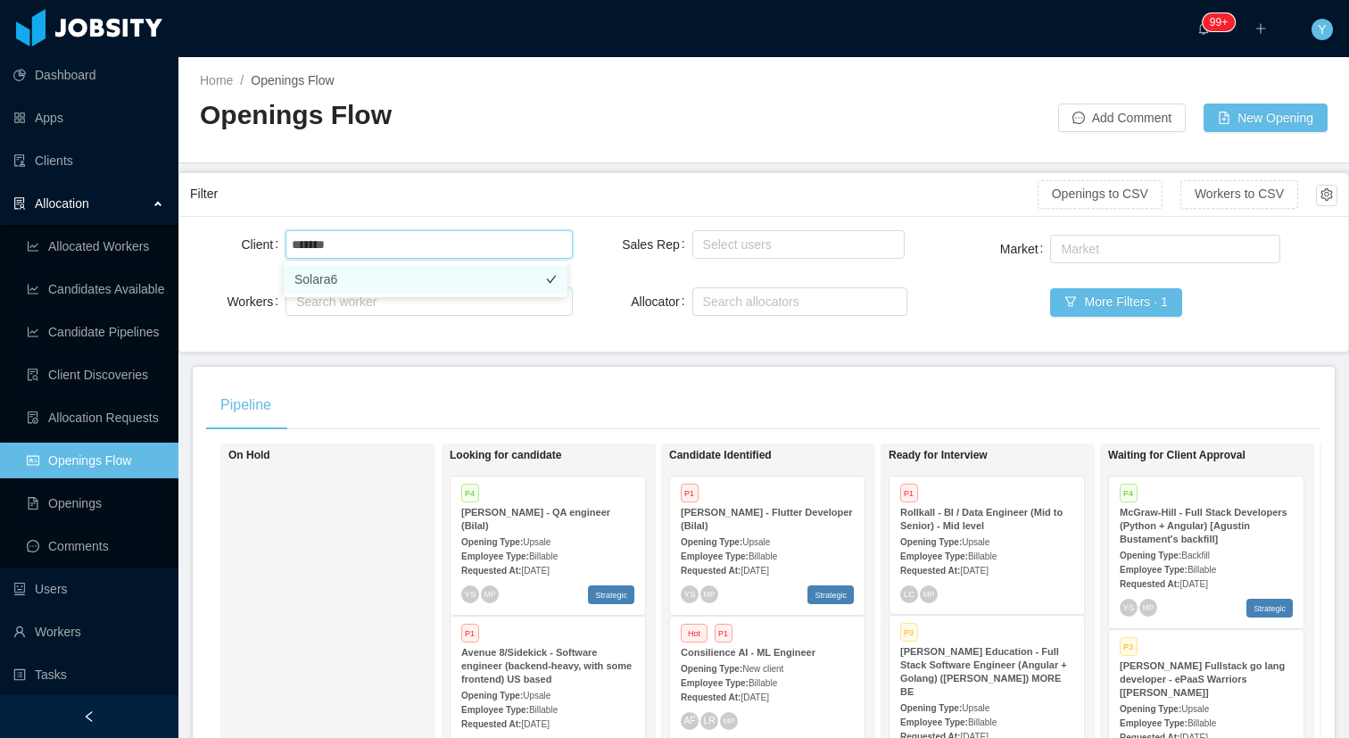
click at [376, 274] on li "Solara6" at bounding box center [426, 279] width 284 height 29
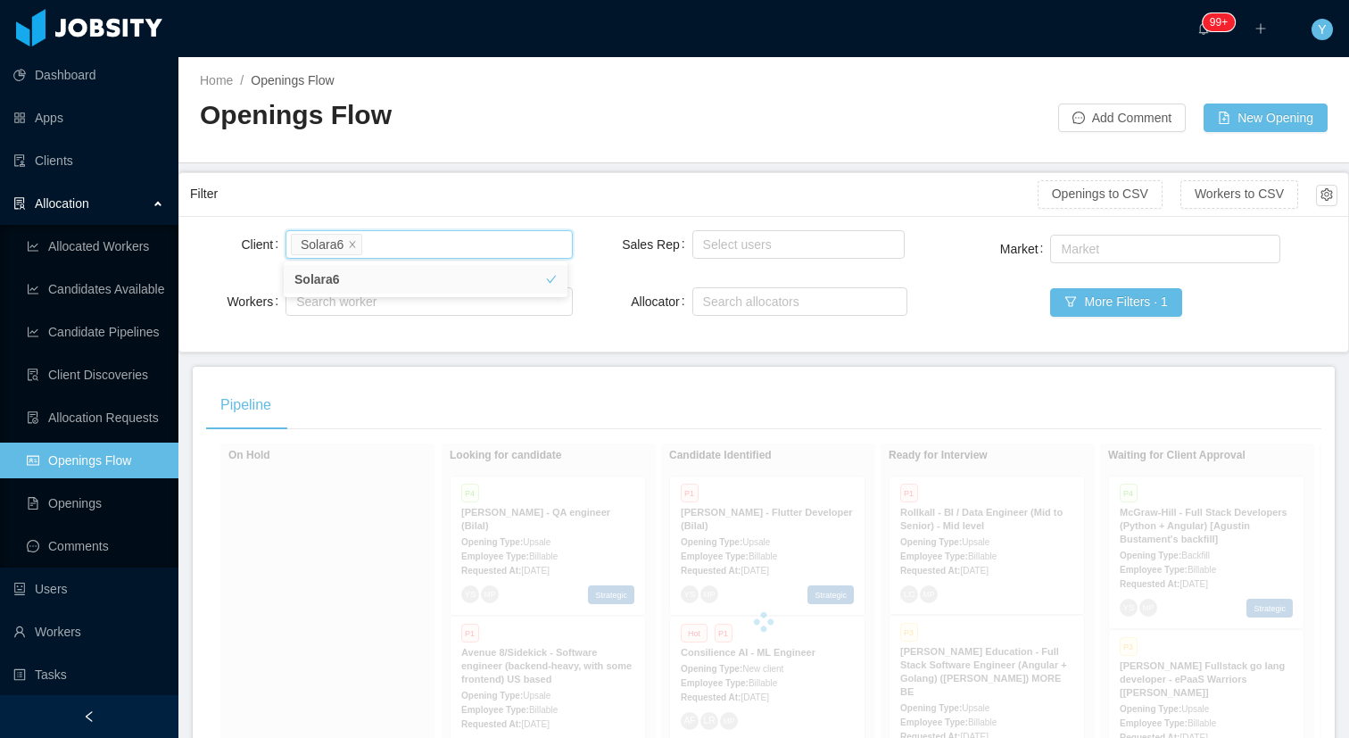
click at [536, 166] on main "Home / Openings Flow / Openings Flow Add Comment New Opening Filter Openings to…" at bounding box center [763, 397] width 1170 height 681
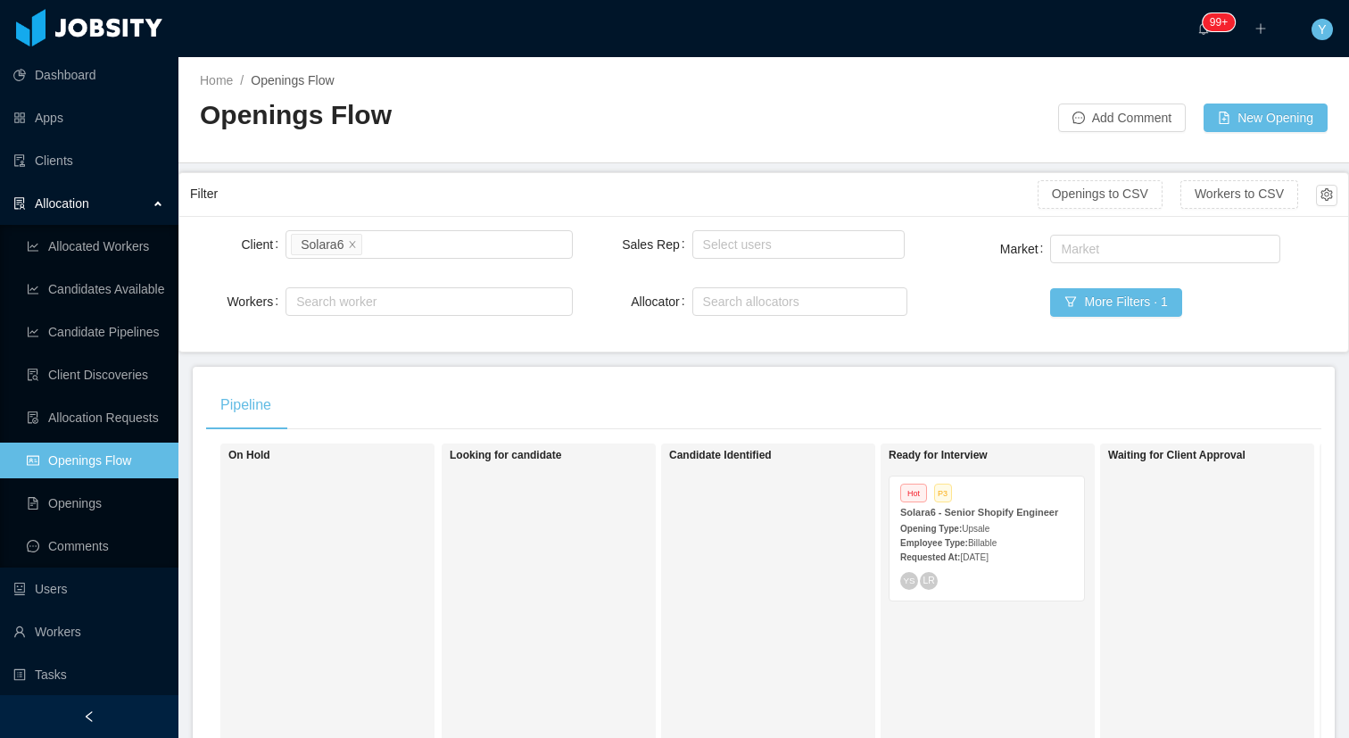
click at [1032, 586] on div "YS LR" at bounding box center [986, 581] width 173 height 18
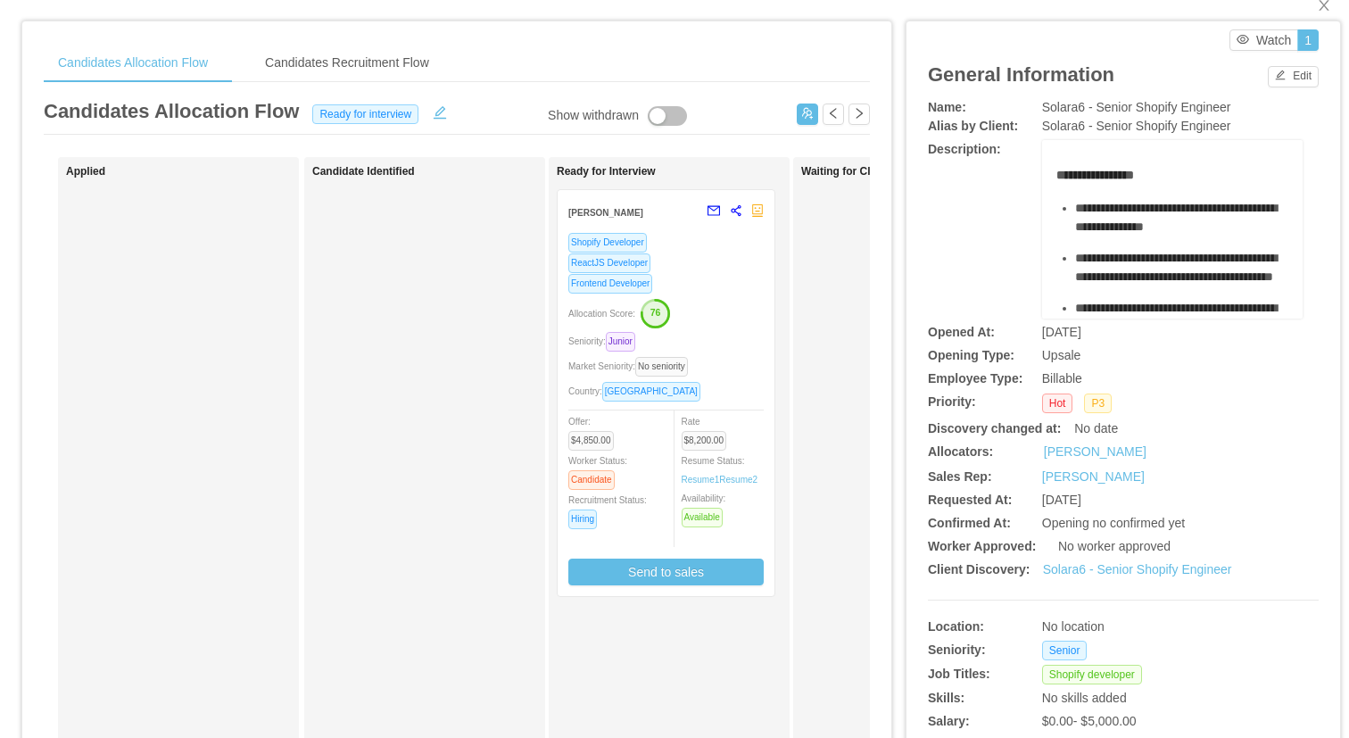
scroll to position [616, 0]
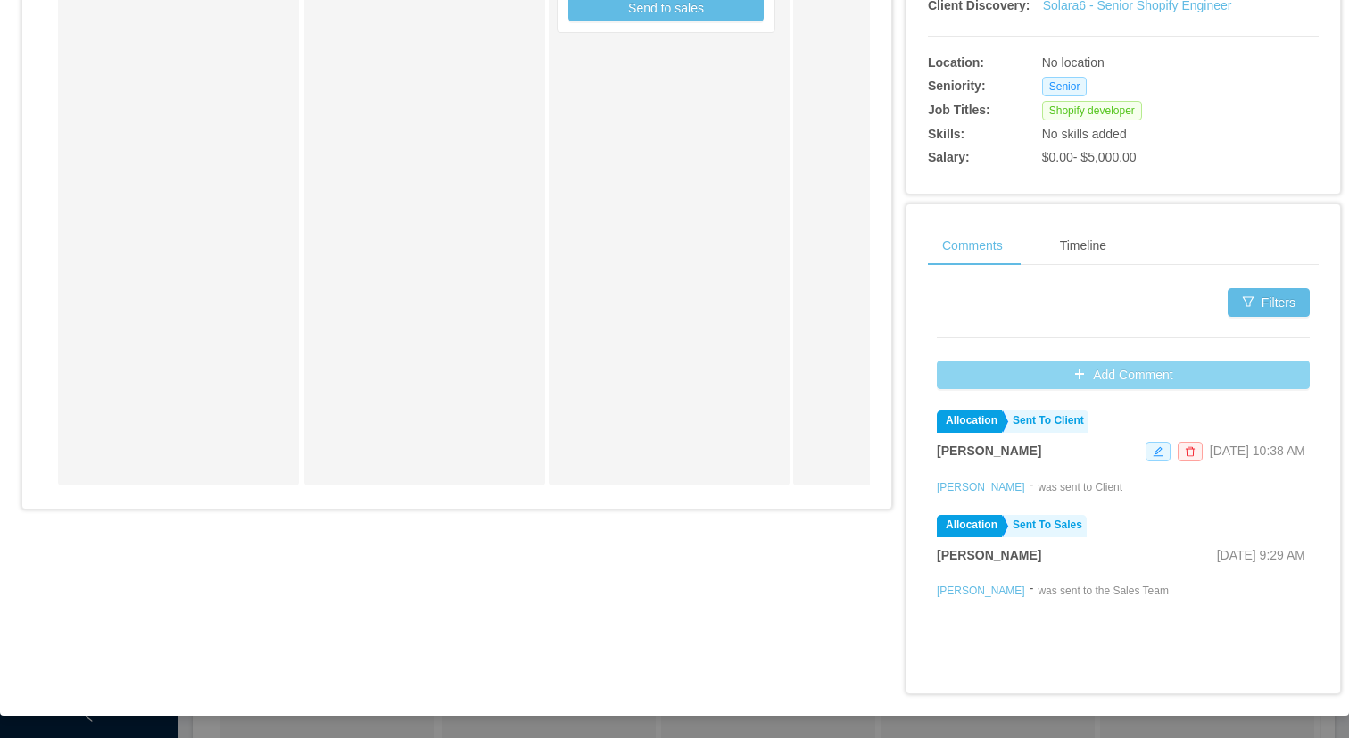
click at [1086, 381] on button "Add Comment" at bounding box center [1123, 374] width 373 height 29
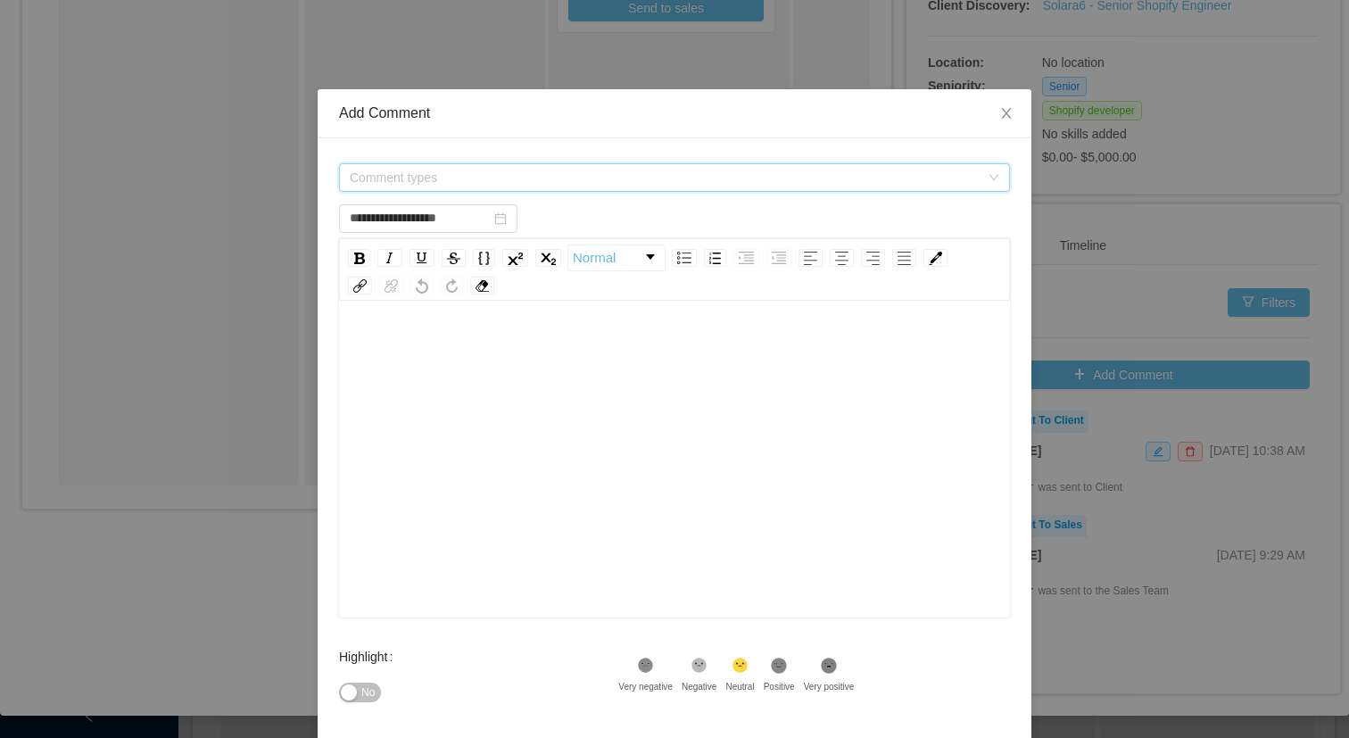
click at [813, 186] on span "Comment types" at bounding box center [665, 178] width 630 height 18
click at [698, 169] on div "Comment types" at bounding box center [669, 177] width 638 height 27
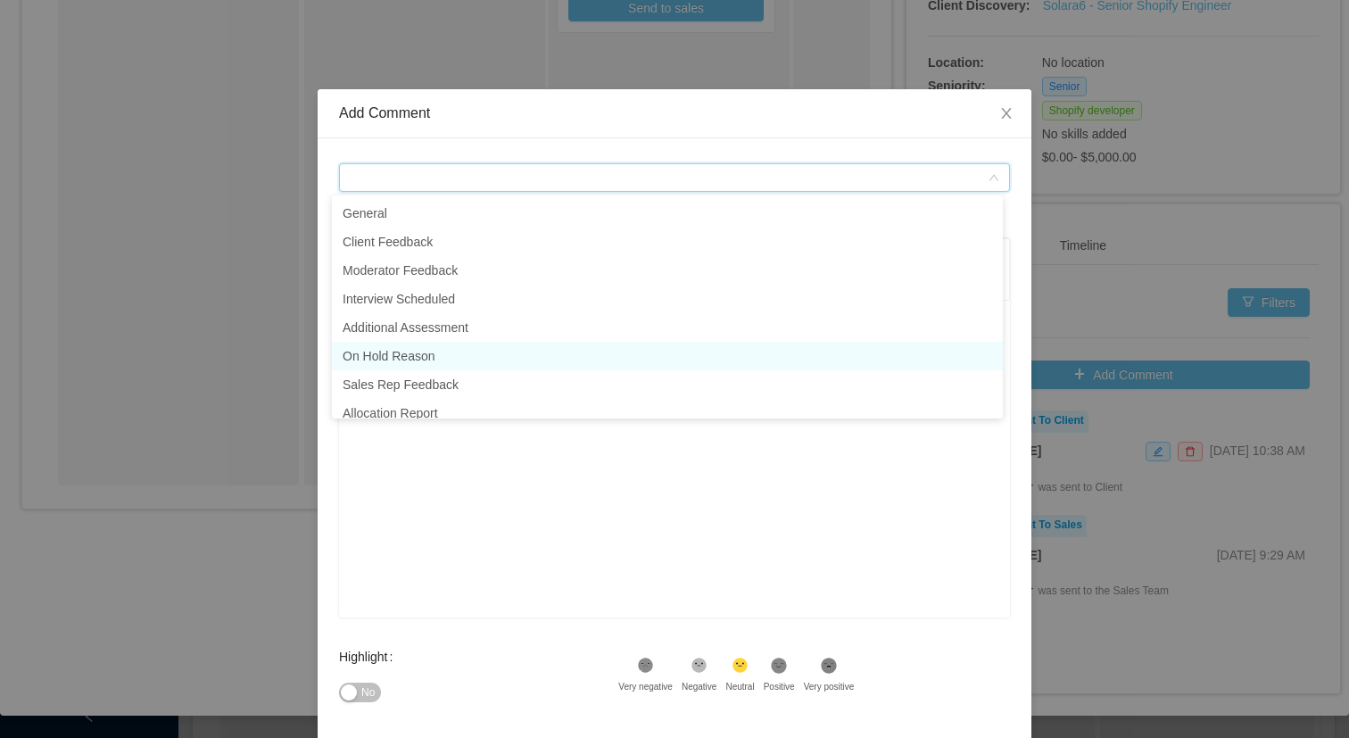
click at [436, 357] on li "On Hold Reason" at bounding box center [667, 356] width 671 height 29
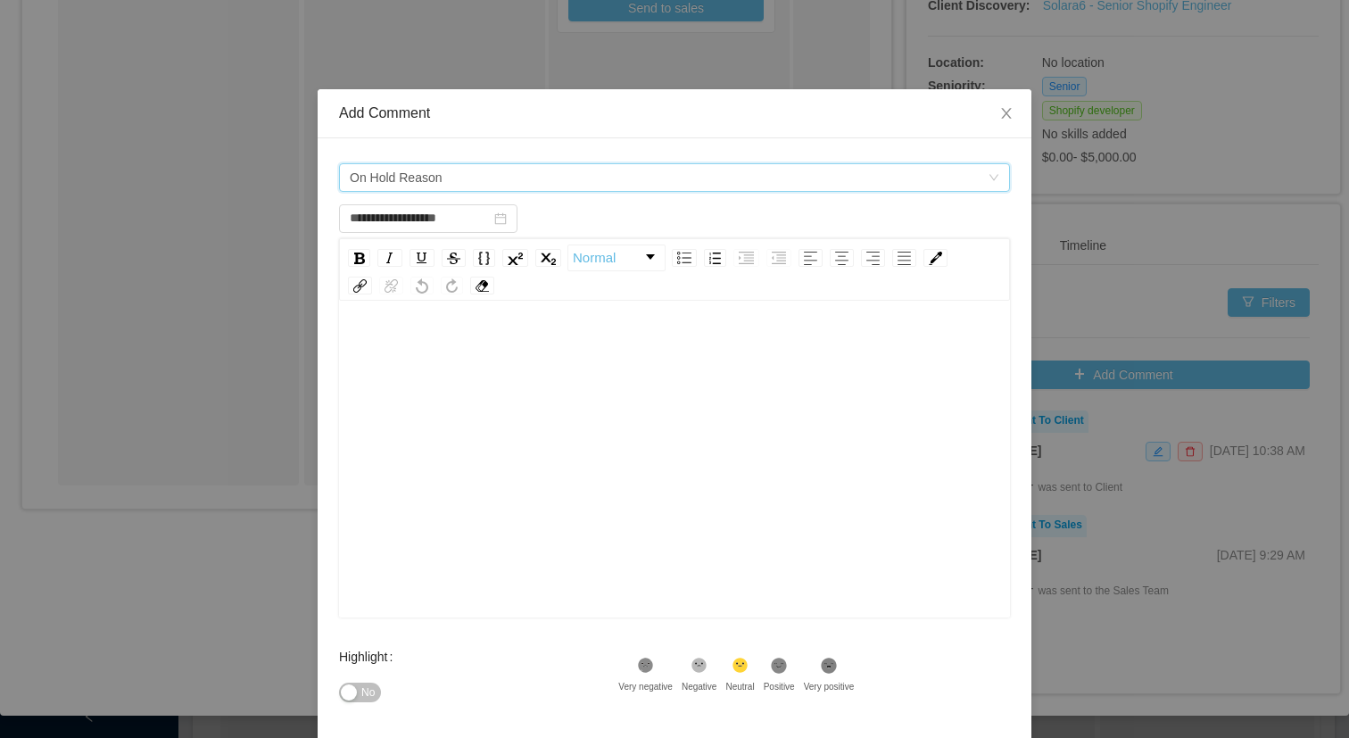
click at [448, 417] on div "rdw-editor" at bounding box center [674, 487] width 643 height 312
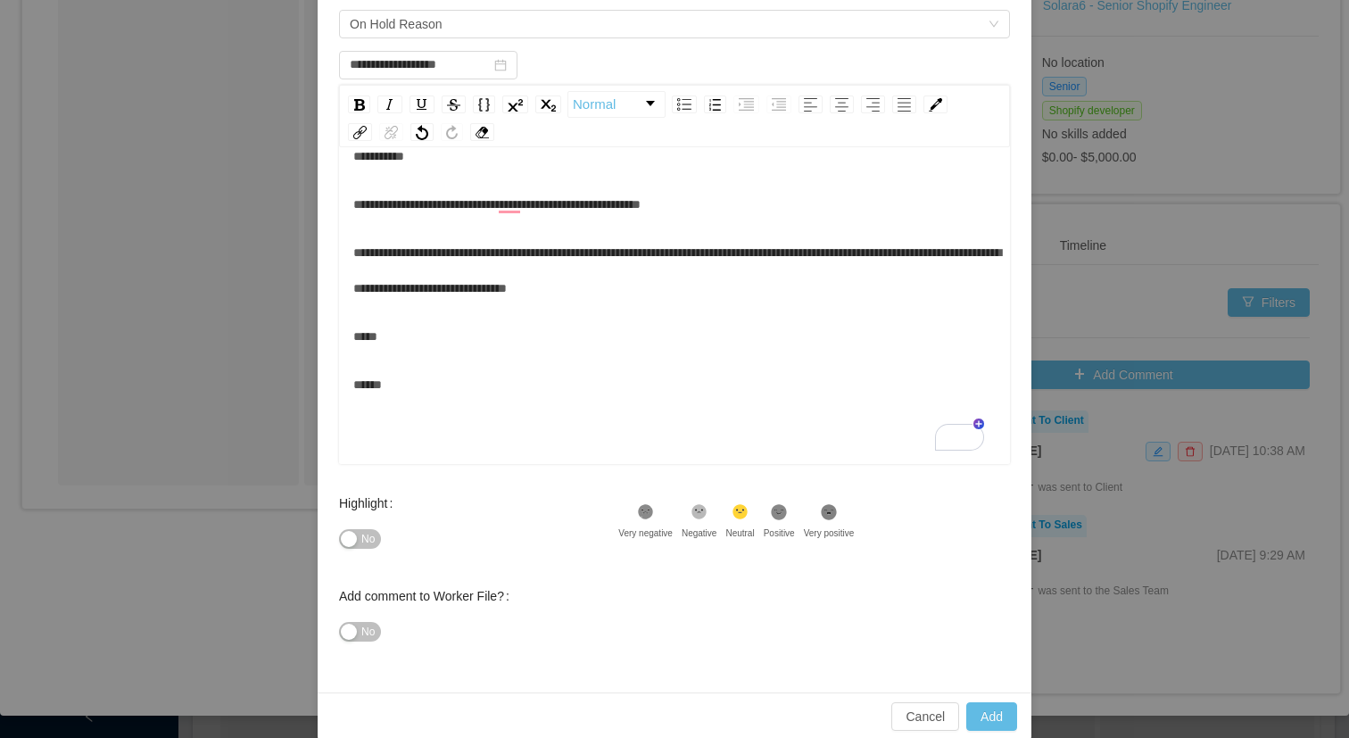
scroll to position [177, 0]
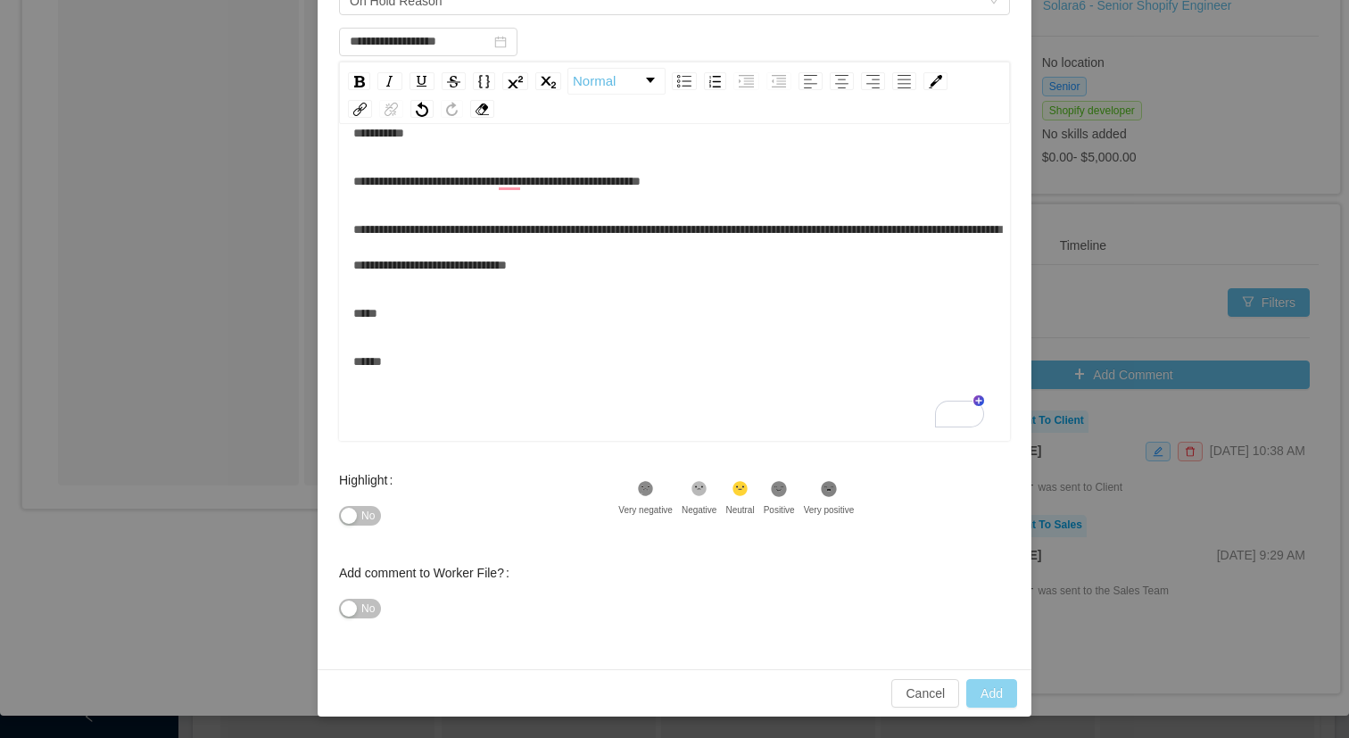
type input "**********"
click at [980, 681] on button "Add" at bounding box center [991, 693] width 51 height 29
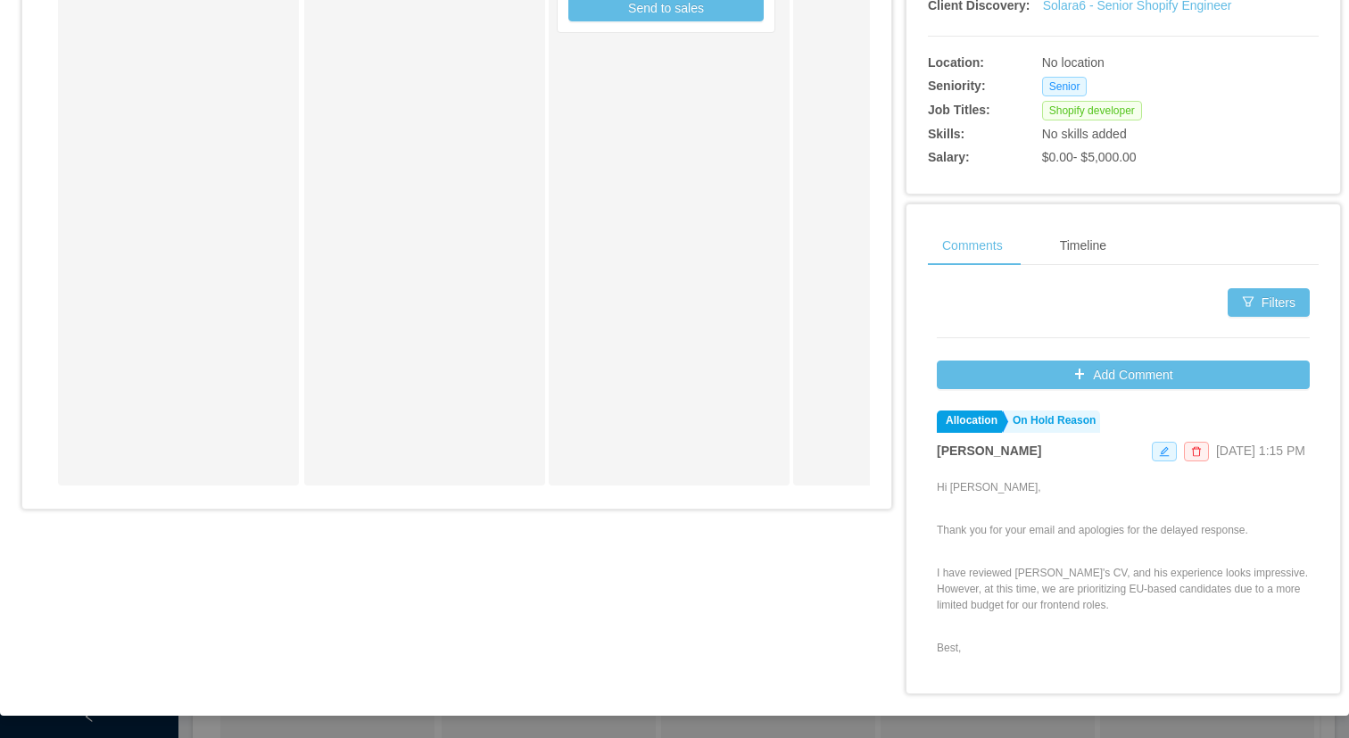
click at [703, 269] on div "Ready for Interview Juan Rojas Shopify Developer ReactJS Developer Frontend Dev…" at bounding box center [682, 39] width 250 height 876
